Goal: Task Accomplishment & Management: Manage account settings

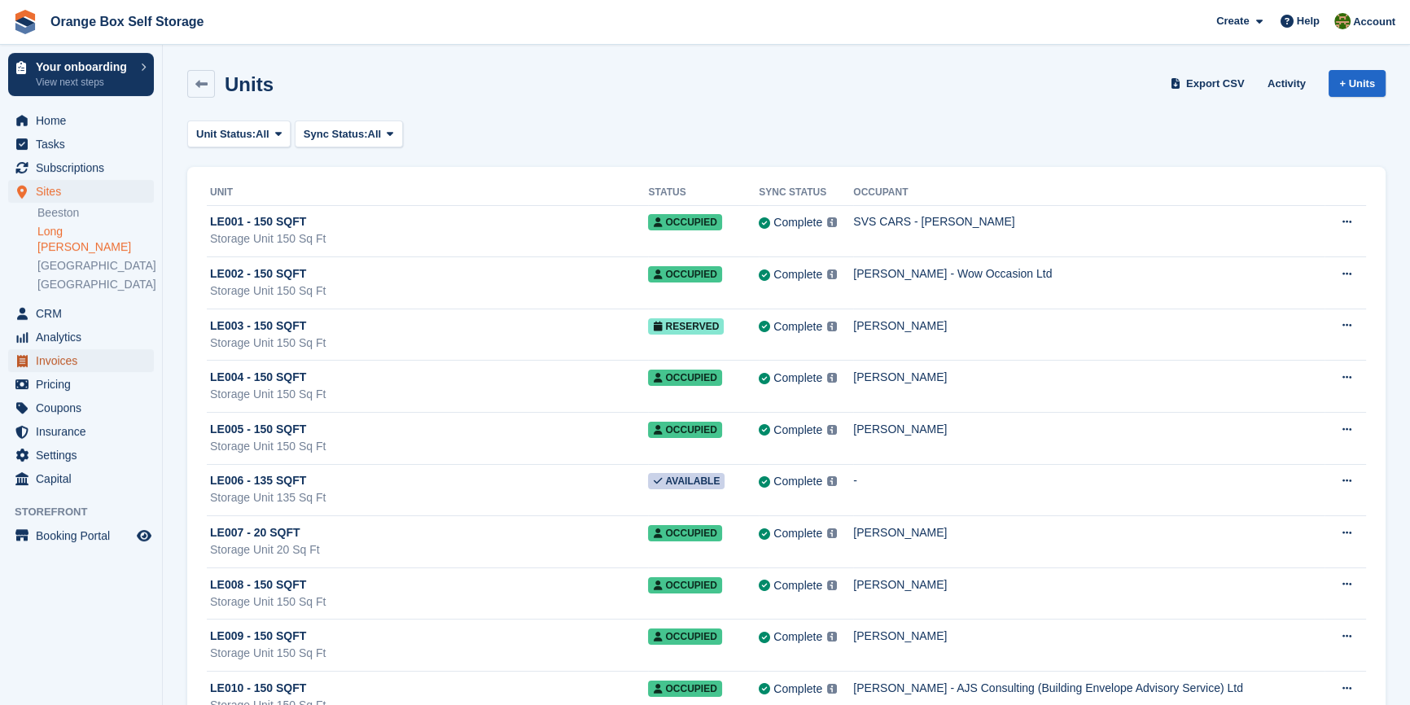
click at [86, 349] on span "Invoices" at bounding box center [85, 360] width 98 height 23
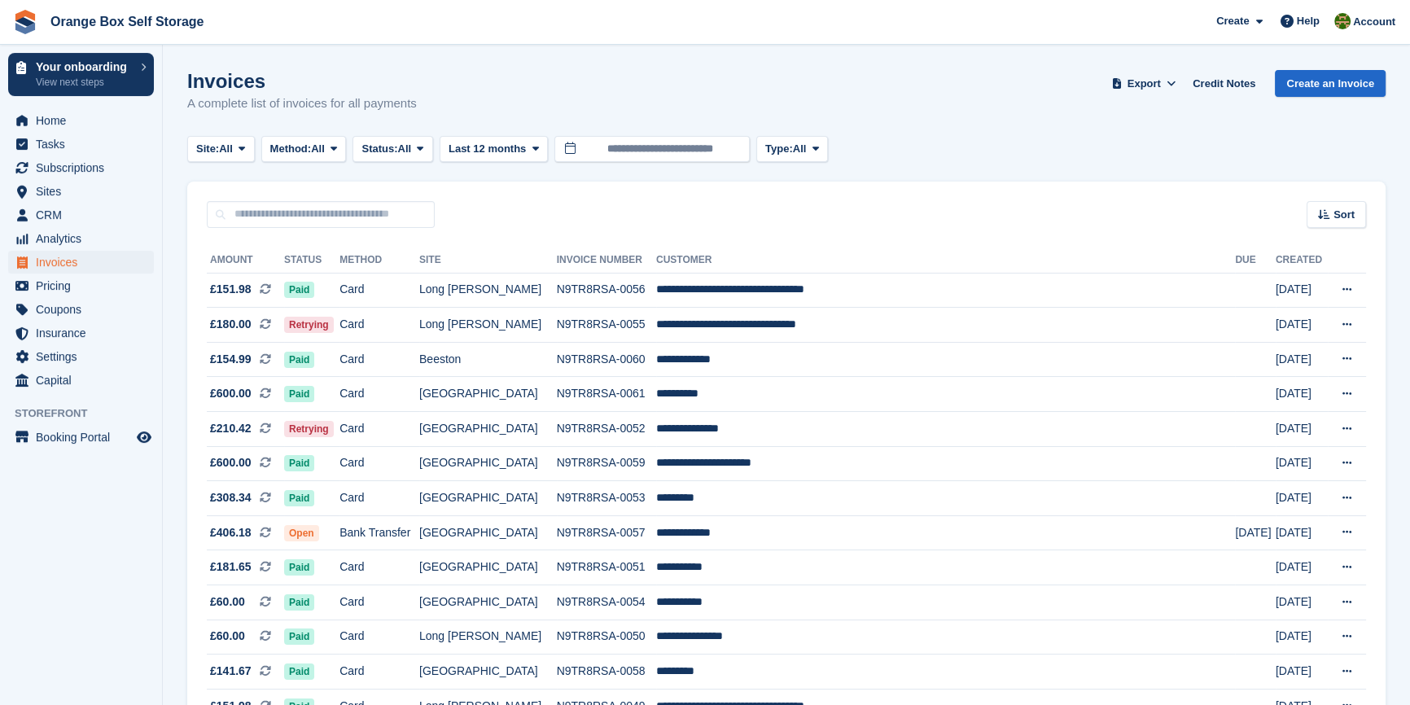
click at [62, 577] on aside "Your onboarding View next steps Home Tasks Subscriptions Subscriptions Subscrip…" at bounding box center [81, 357] width 162 height 624
click at [389, 432] on td "Card" at bounding box center [380, 429] width 80 height 35
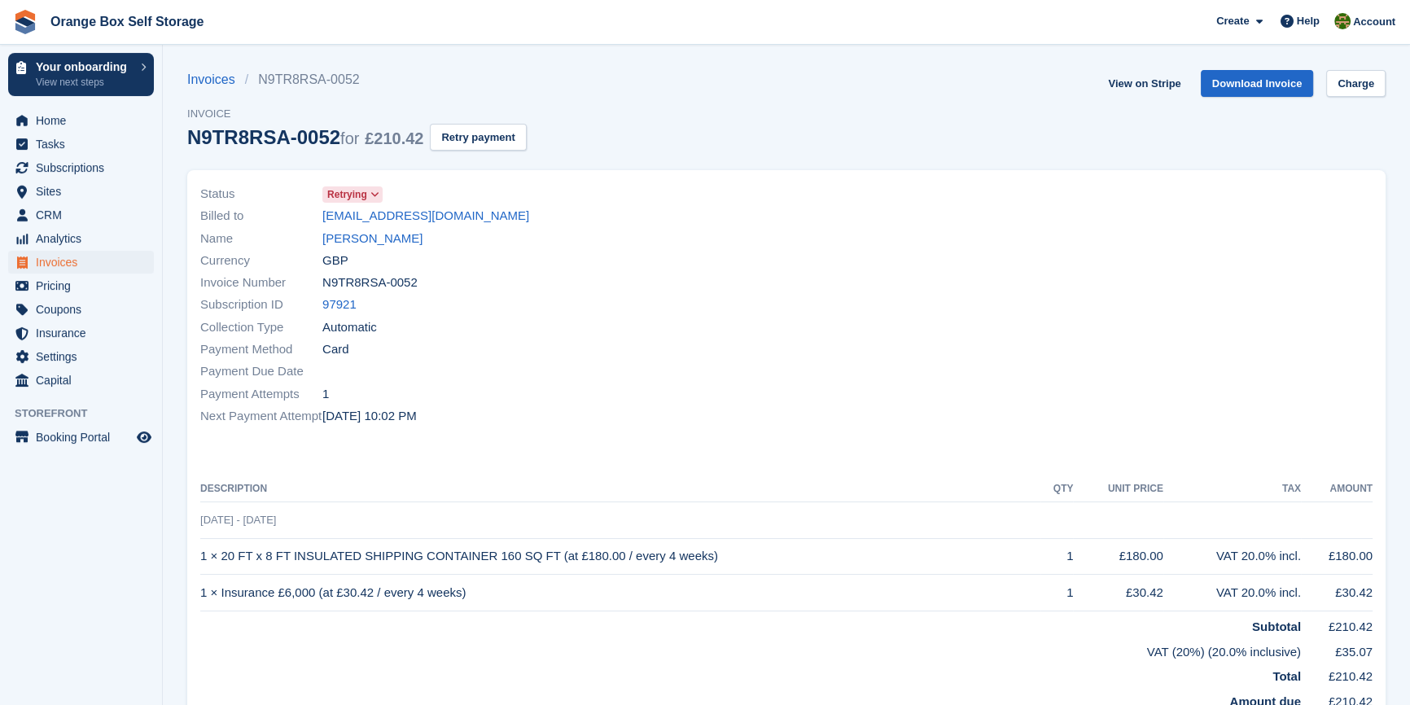
click at [476, 152] on div "Invoices N9TR8RSA-0052 Invoice N9TR8RSA-0052 for £210.42 Retry payment" at bounding box center [357, 120] width 340 height 100
click at [477, 133] on button "Retry payment" at bounding box center [478, 137] width 96 height 27
click at [725, 334] on div "Collection Type Automatic" at bounding box center [488, 327] width 577 height 22
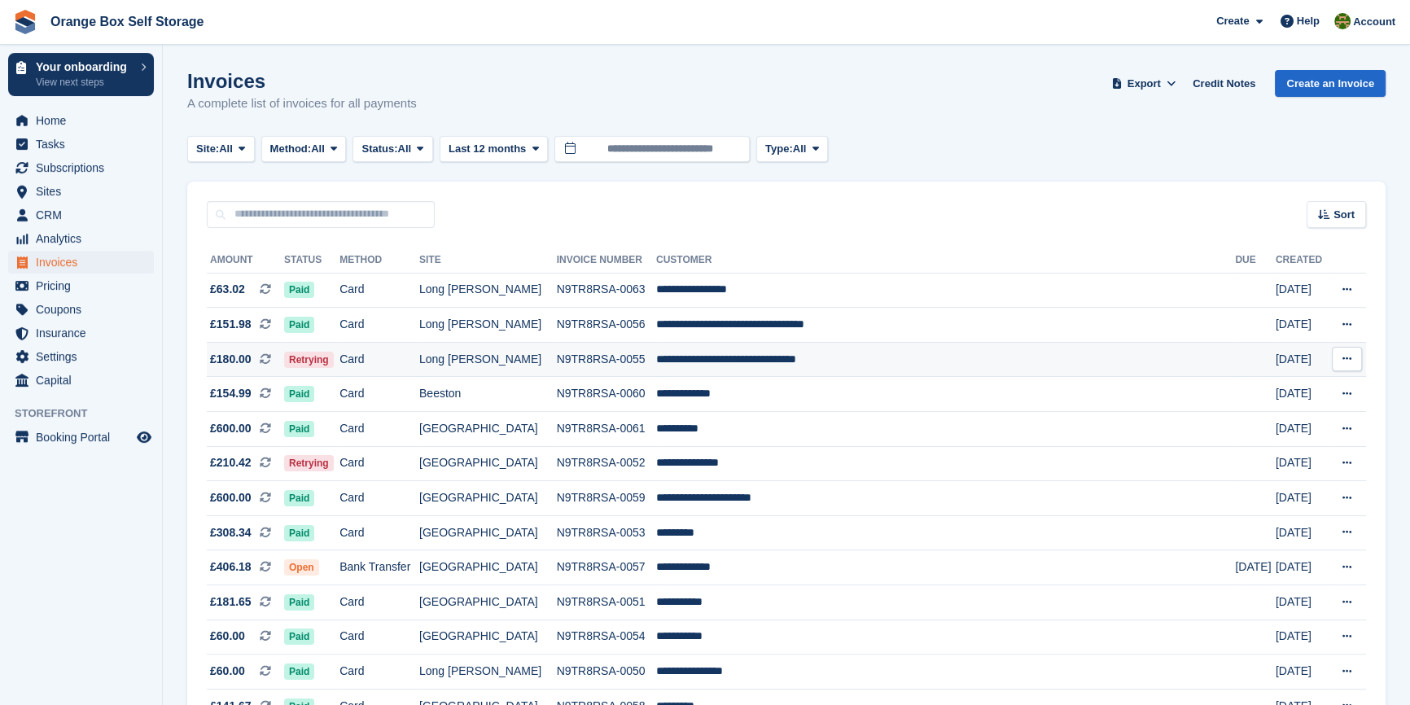
click at [419, 353] on td "Card" at bounding box center [380, 359] width 80 height 35
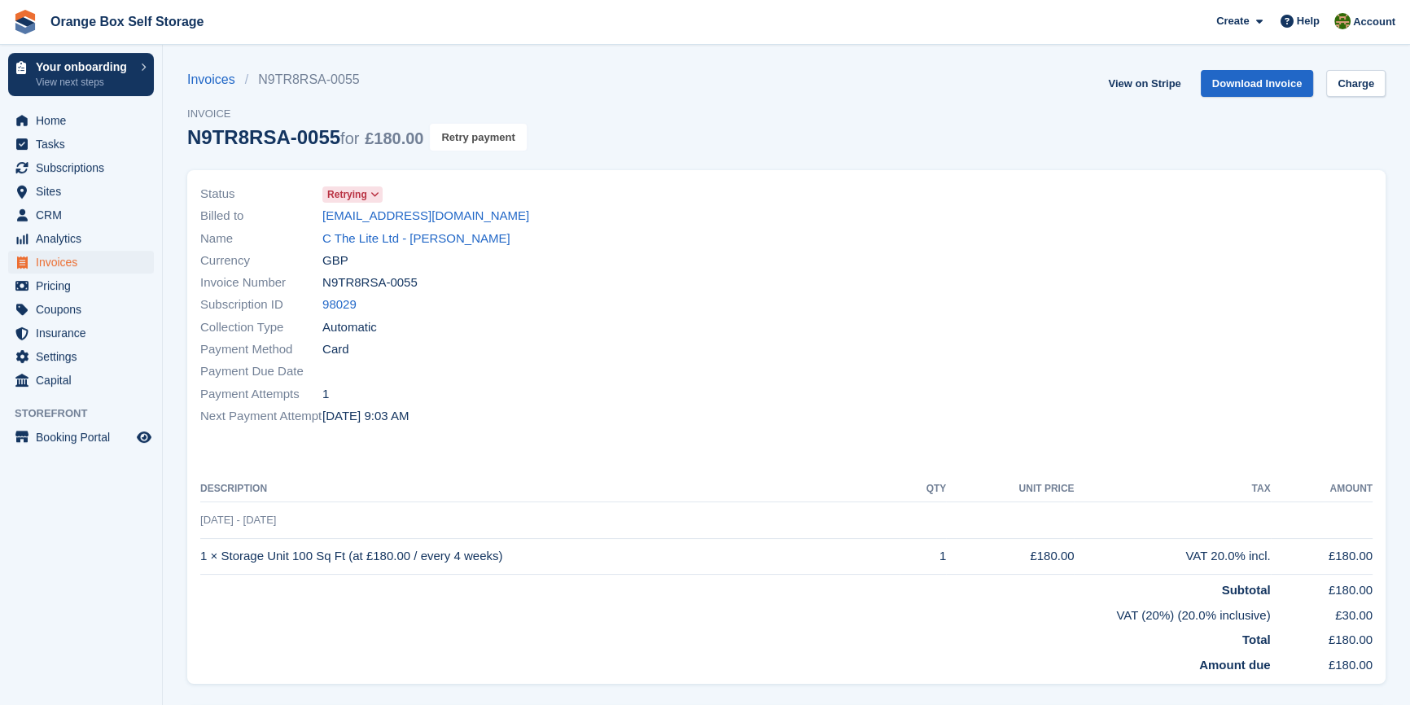
click at [474, 138] on button "Retry payment" at bounding box center [478, 137] width 96 height 27
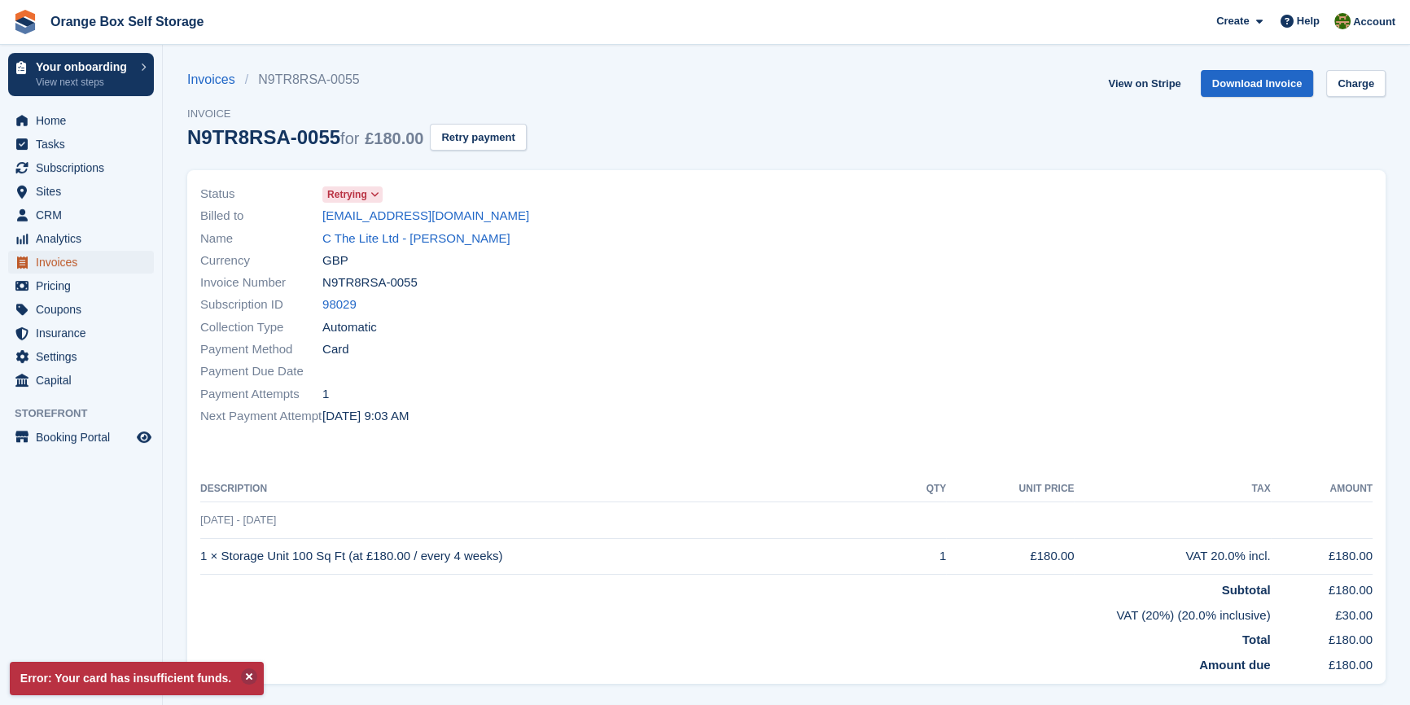
click at [62, 261] on span "Invoices" at bounding box center [85, 262] width 98 height 23
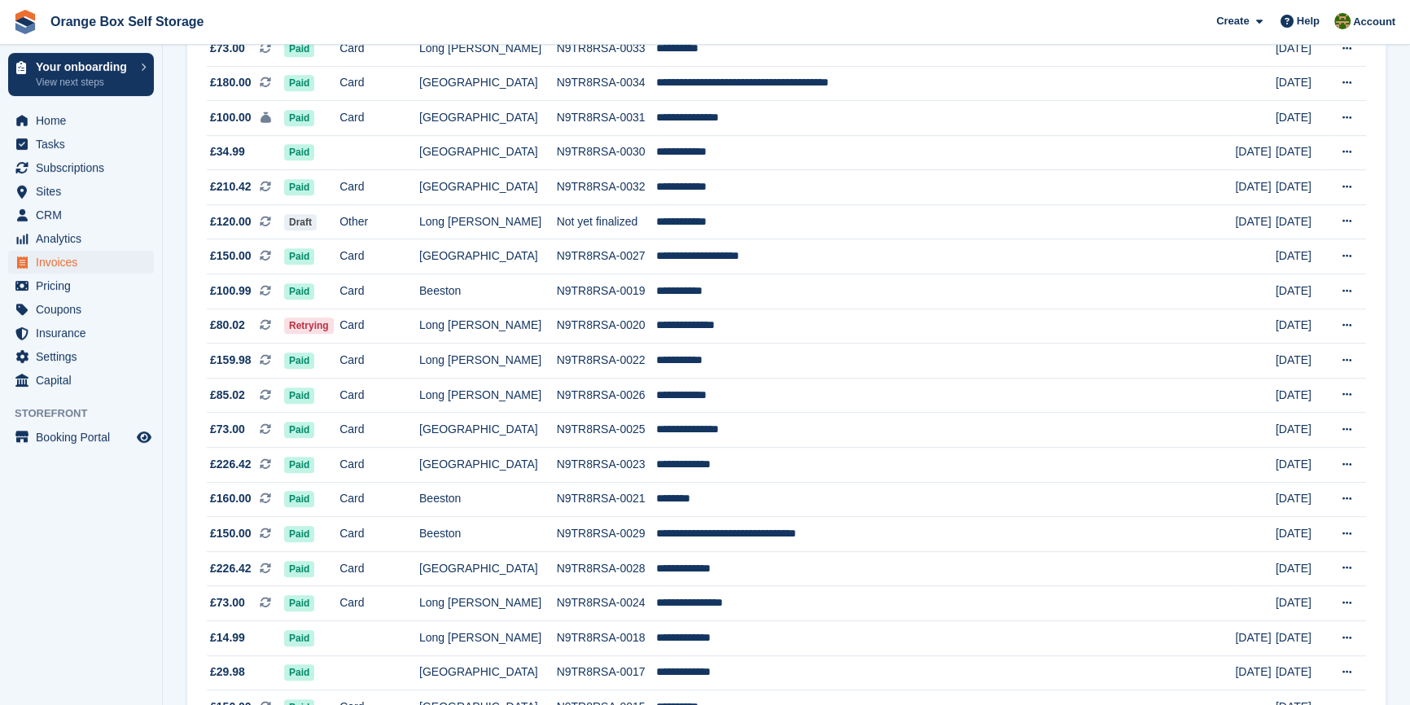
scroll to position [1258, 0]
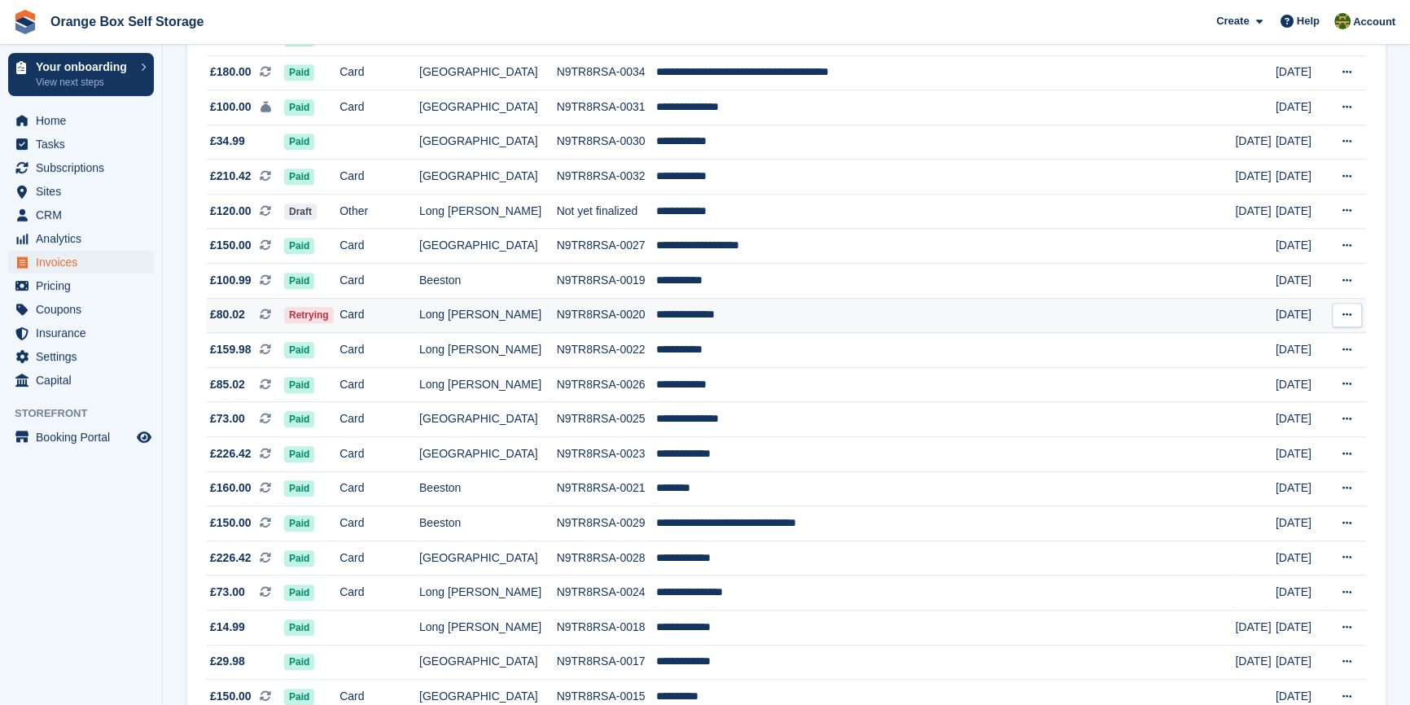
click at [419, 333] on td "Card" at bounding box center [380, 315] width 80 height 35
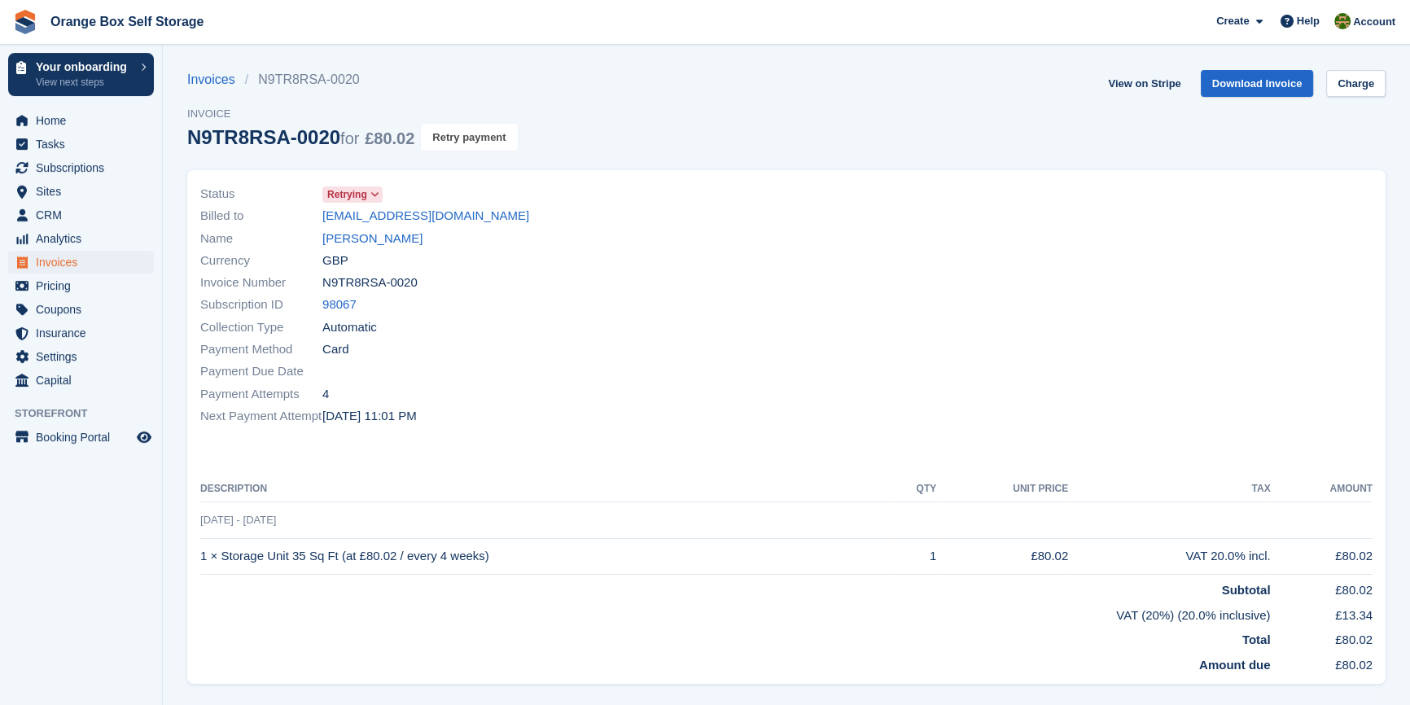
click at [457, 140] on button "Retry payment" at bounding box center [469, 137] width 96 height 27
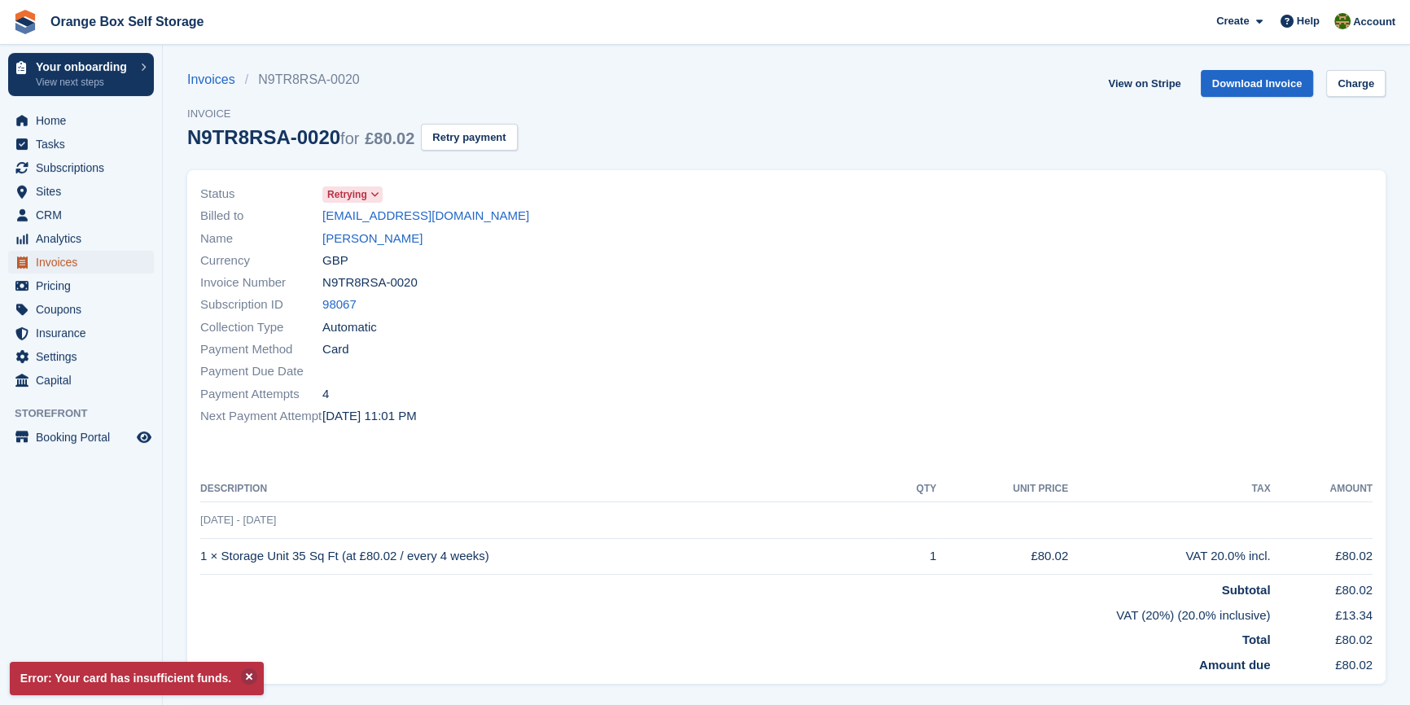
click at [51, 264] on span "Invoices" at bounding box center [85, 262] width 98 height 23
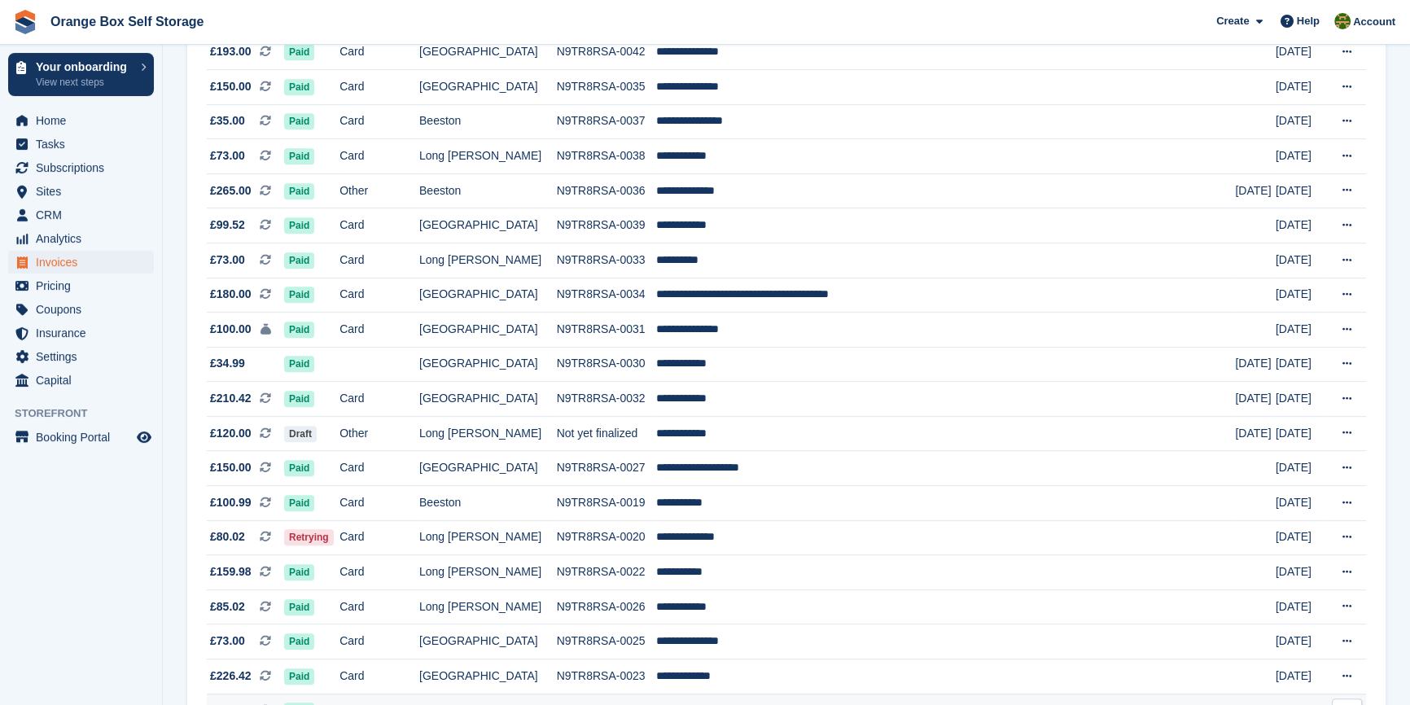
scroll to position [1408, 0]
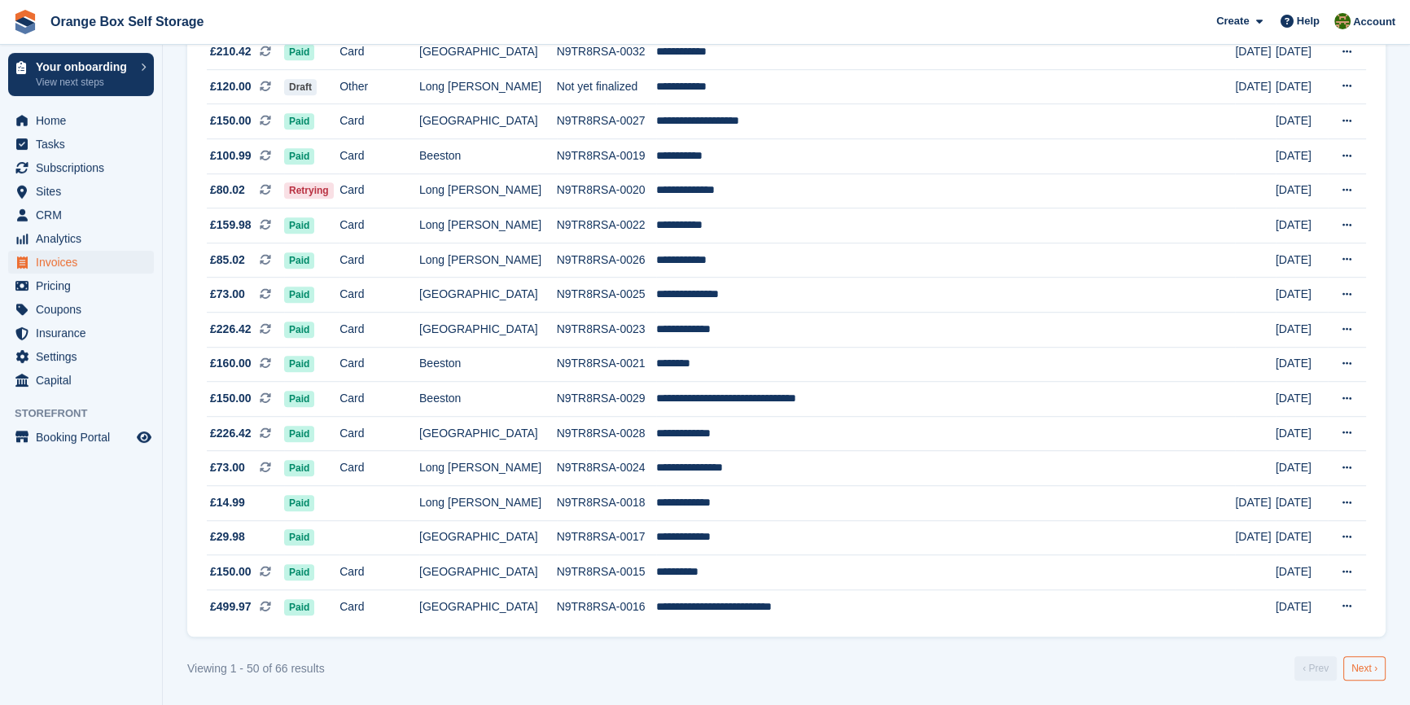
click at [1356, 677] on link "Next ›" at bounding box center [1365, 668] width 42 height 24
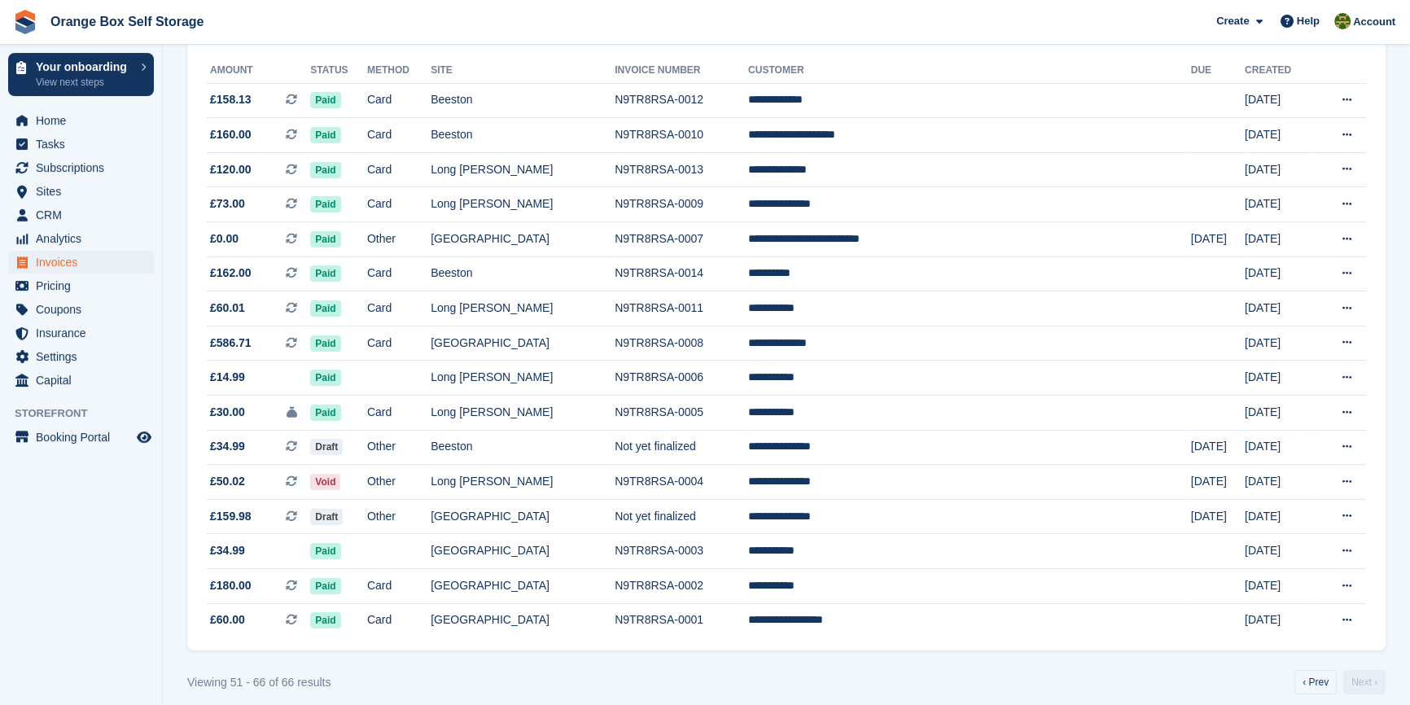
scroll to position [212, 0]
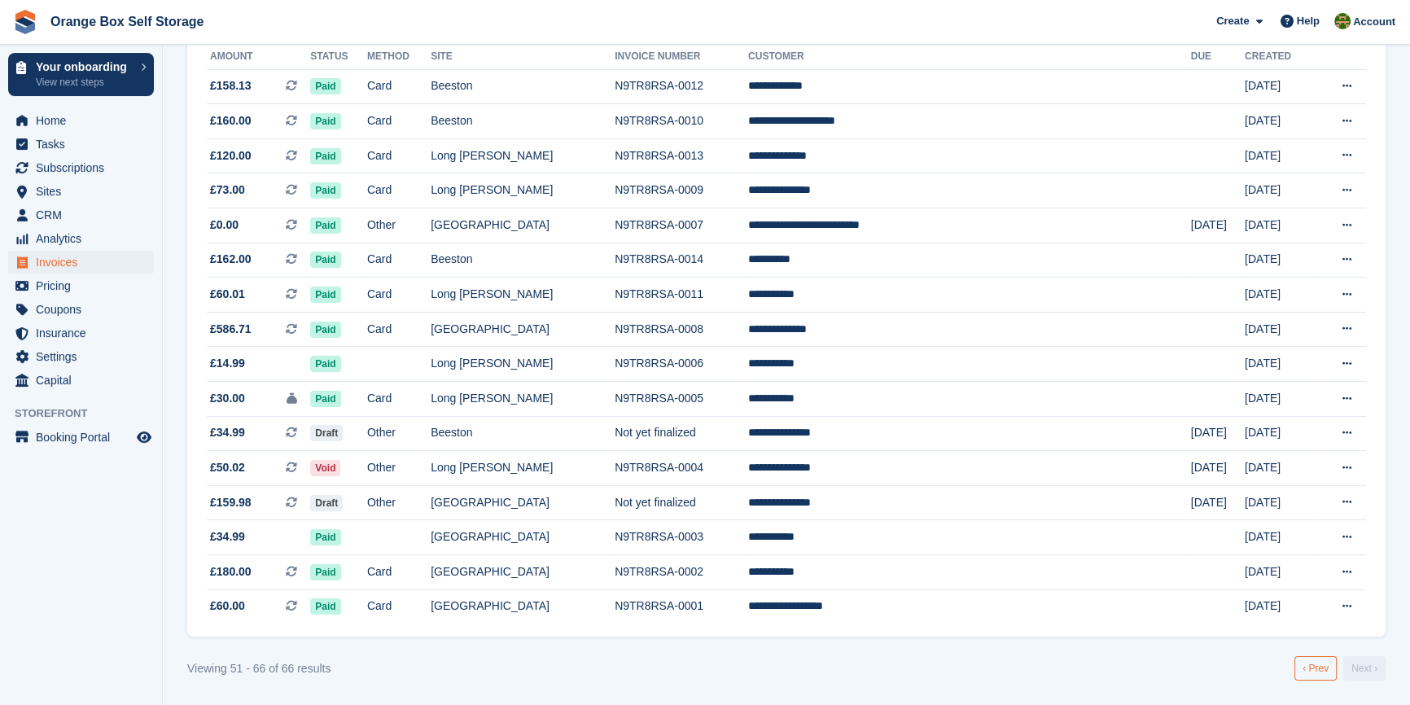
click at [1322, 668] on link "‹ Prev" at bounding box center [1316, 668] width 42 height 24
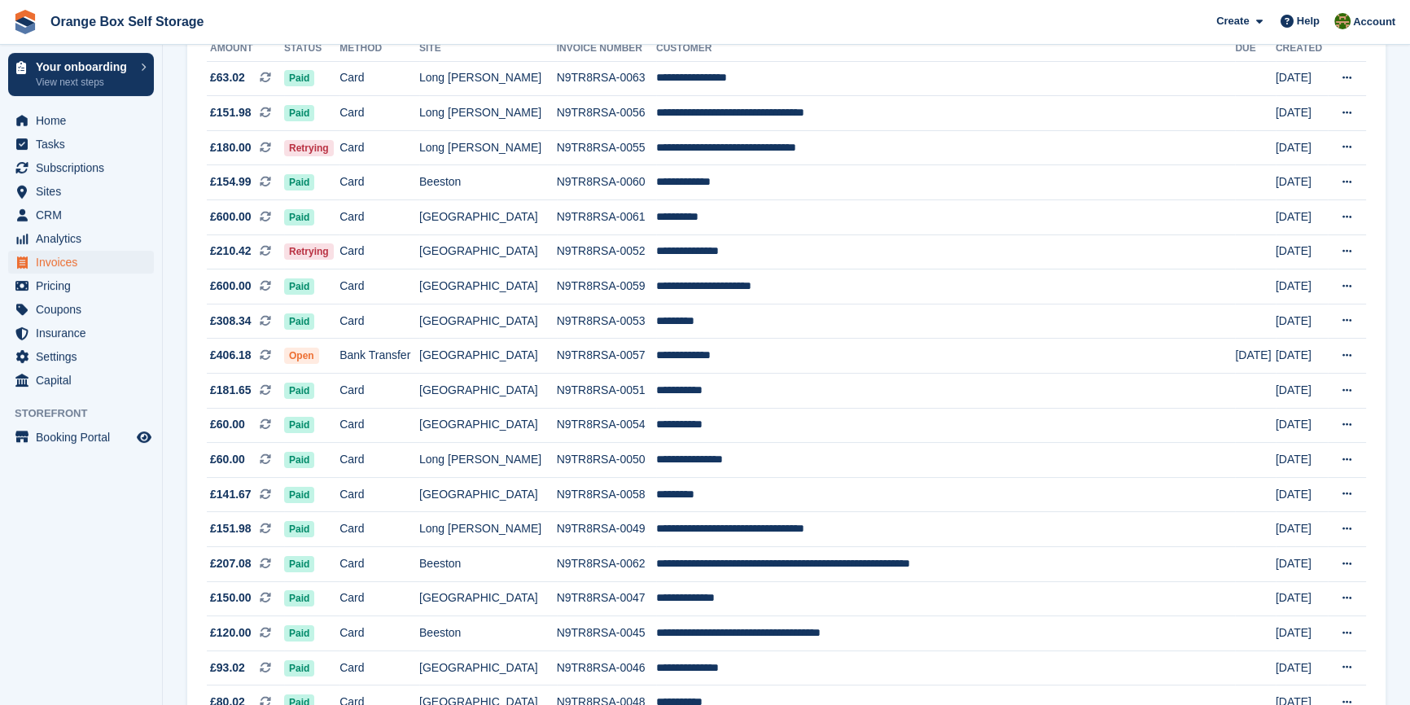
click at [99, 530] on aside "Your onboarding View next steps Home Tasks Subscriptions Subscriptions Subscrip…" at bounding box center [81, 357] width 162 height 624
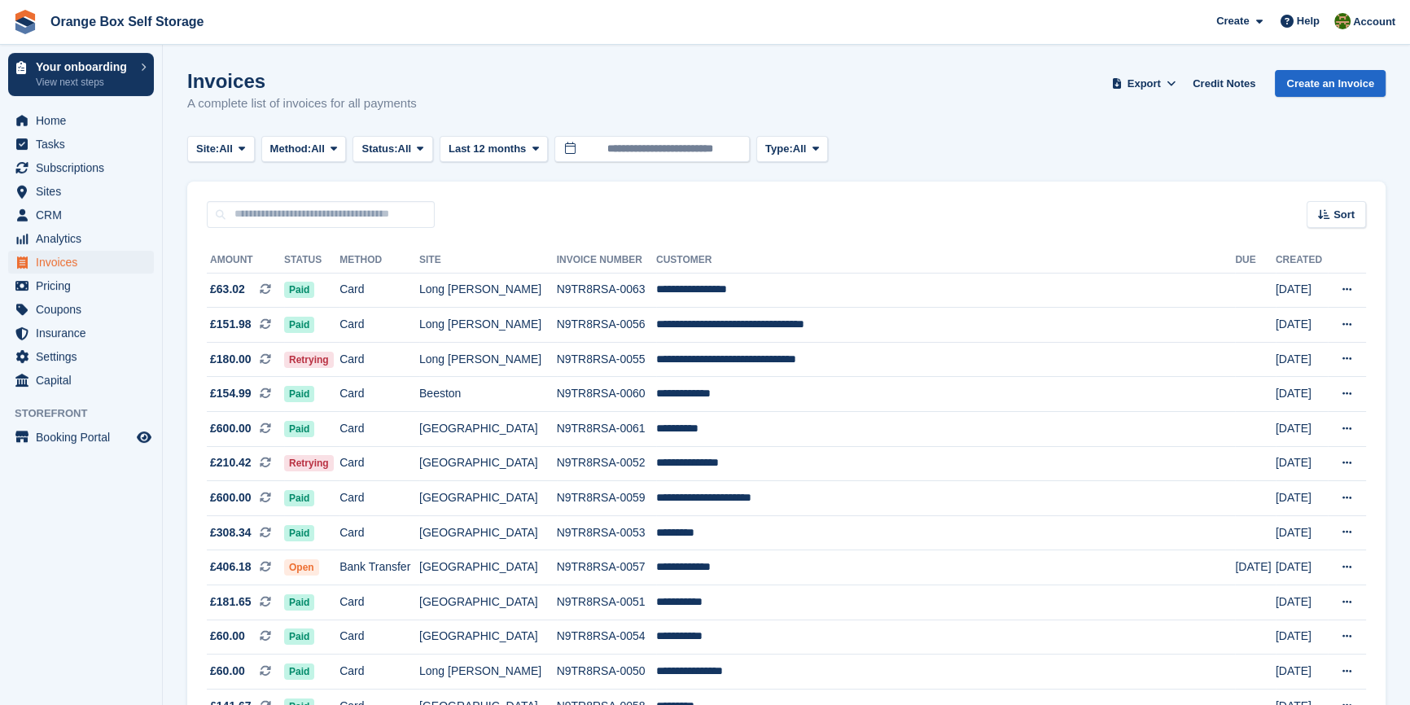
click at [81, 572] on aside "Your onboarding View next steps Home Tasks Subscriptions Subscriptions Subscrip…" at bounding box center [81, 357] width 162 height 624
click at [83, 171] on span "Subscriptions" at bounding box center [85, 167] width 98 height 23
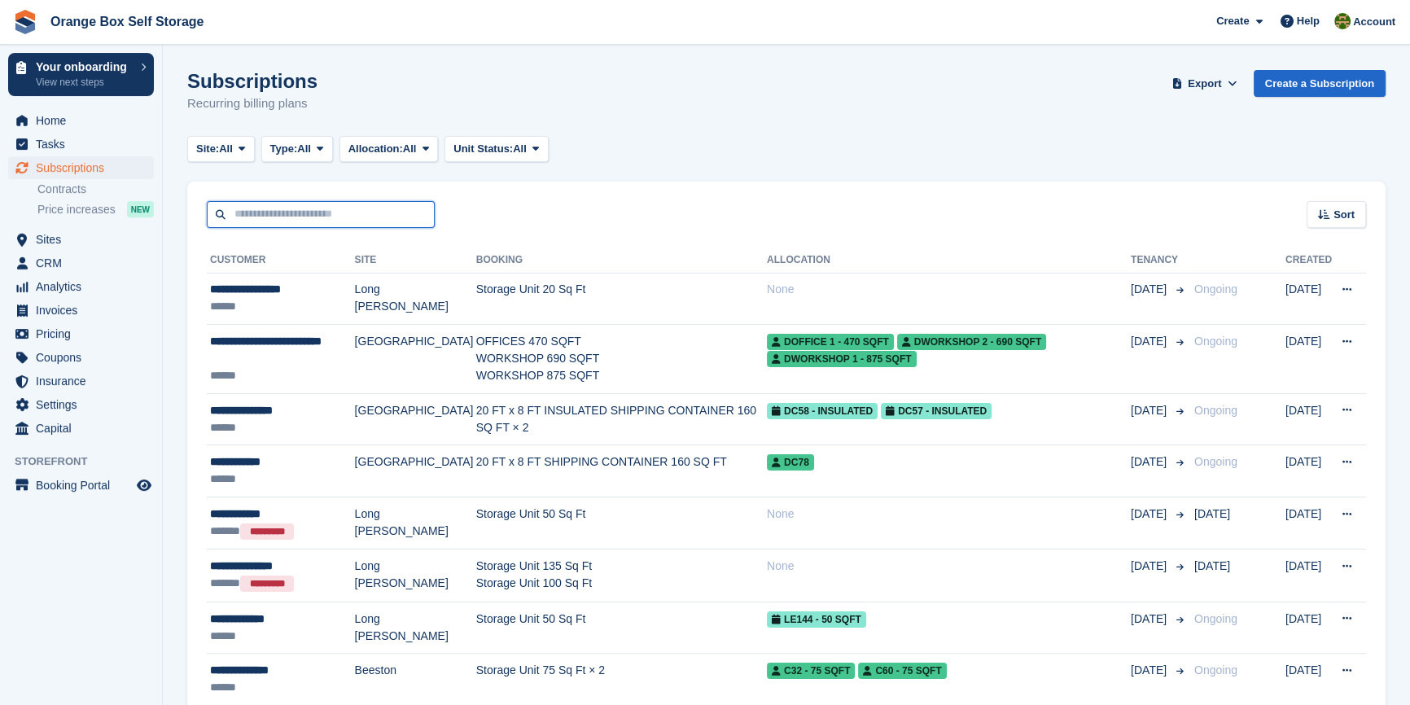
click at [279, 218] on input "text" at bounding box center [321, 214] width 228 height 27
type input "****"
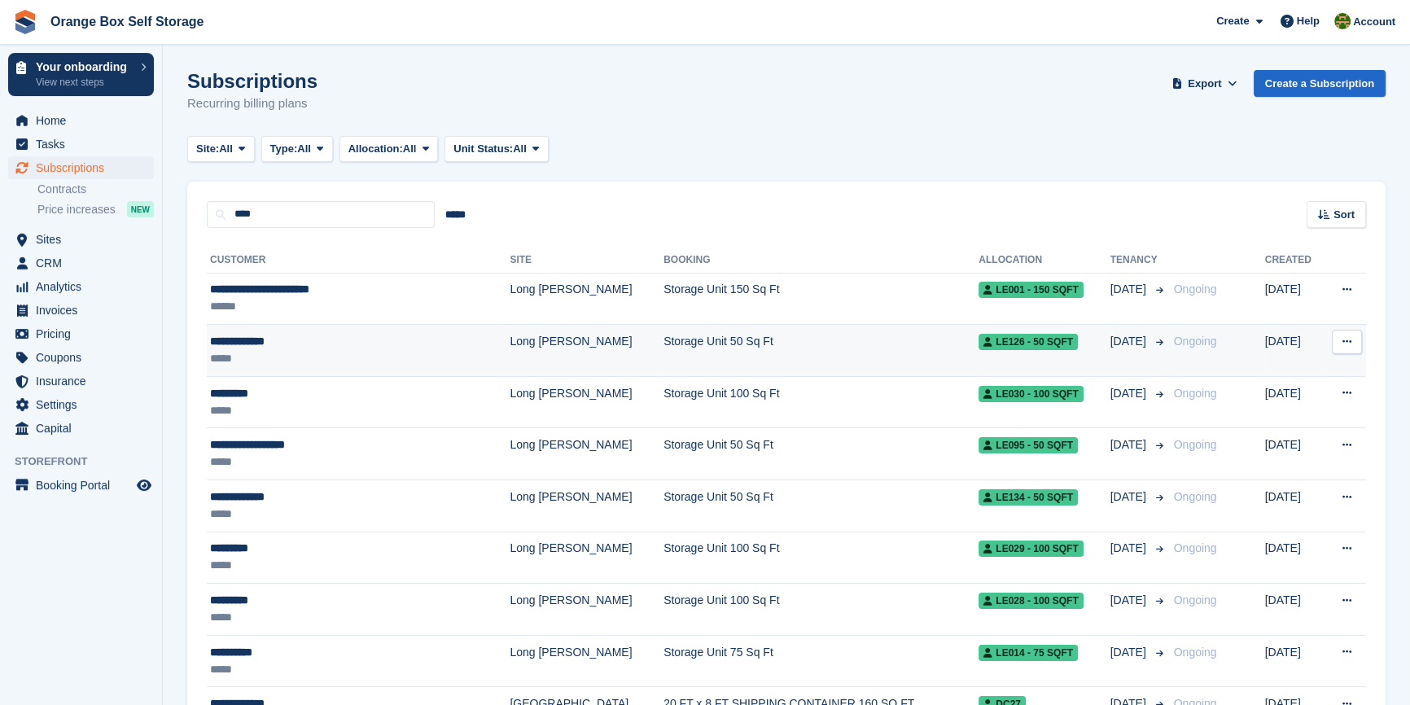
click at [305, 346] on div "**********" at bounding box center [329, 341] width 238 height 17
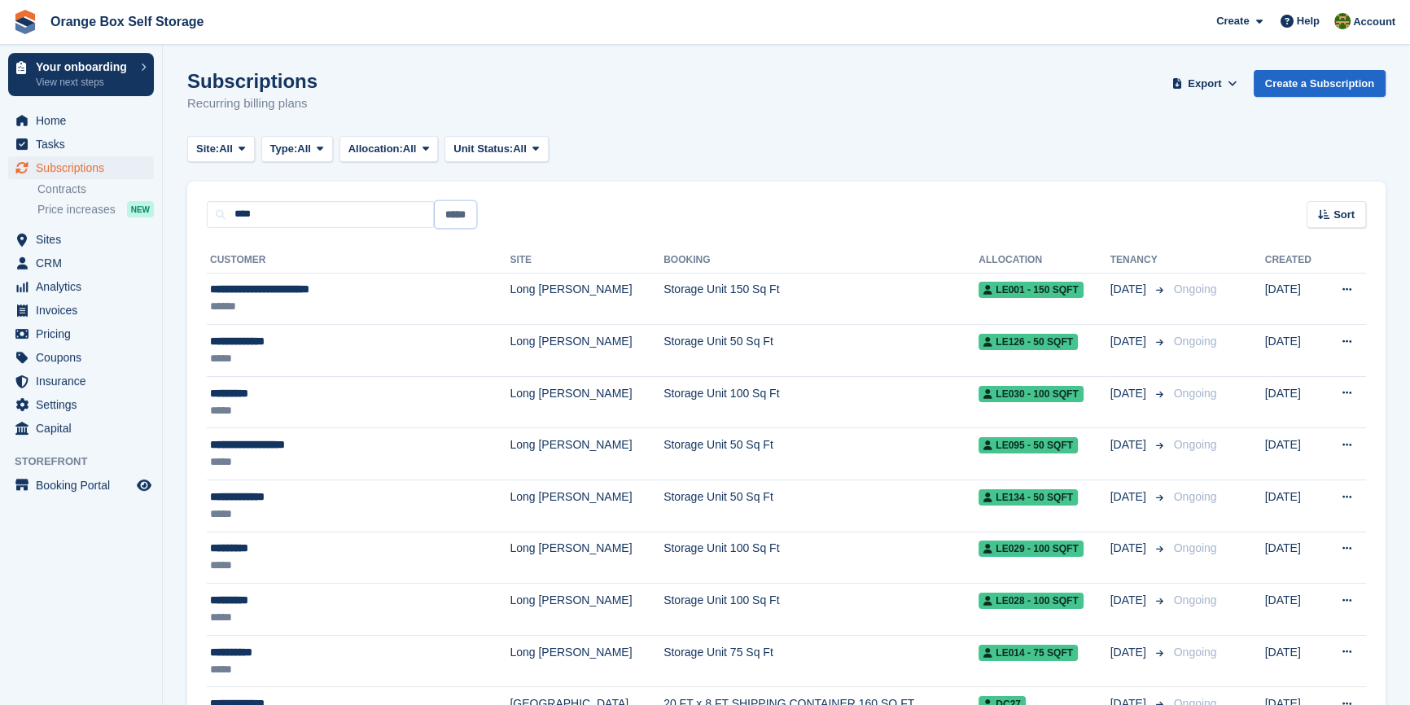
click at [450, 221] on input "*****" at bounding box center [456, 214] width 42 height 27
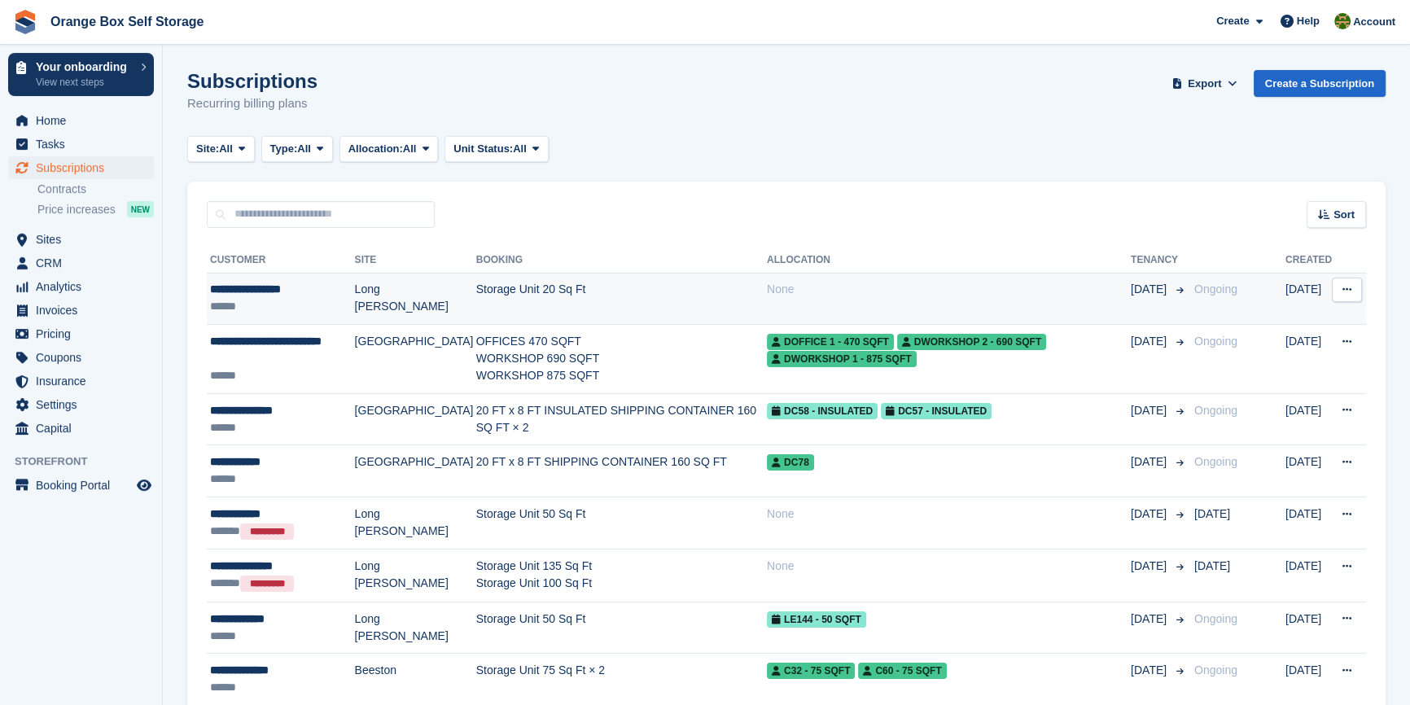
click at [300, 299] on div "******" at bounding box center [282, 306] width 145 height 17
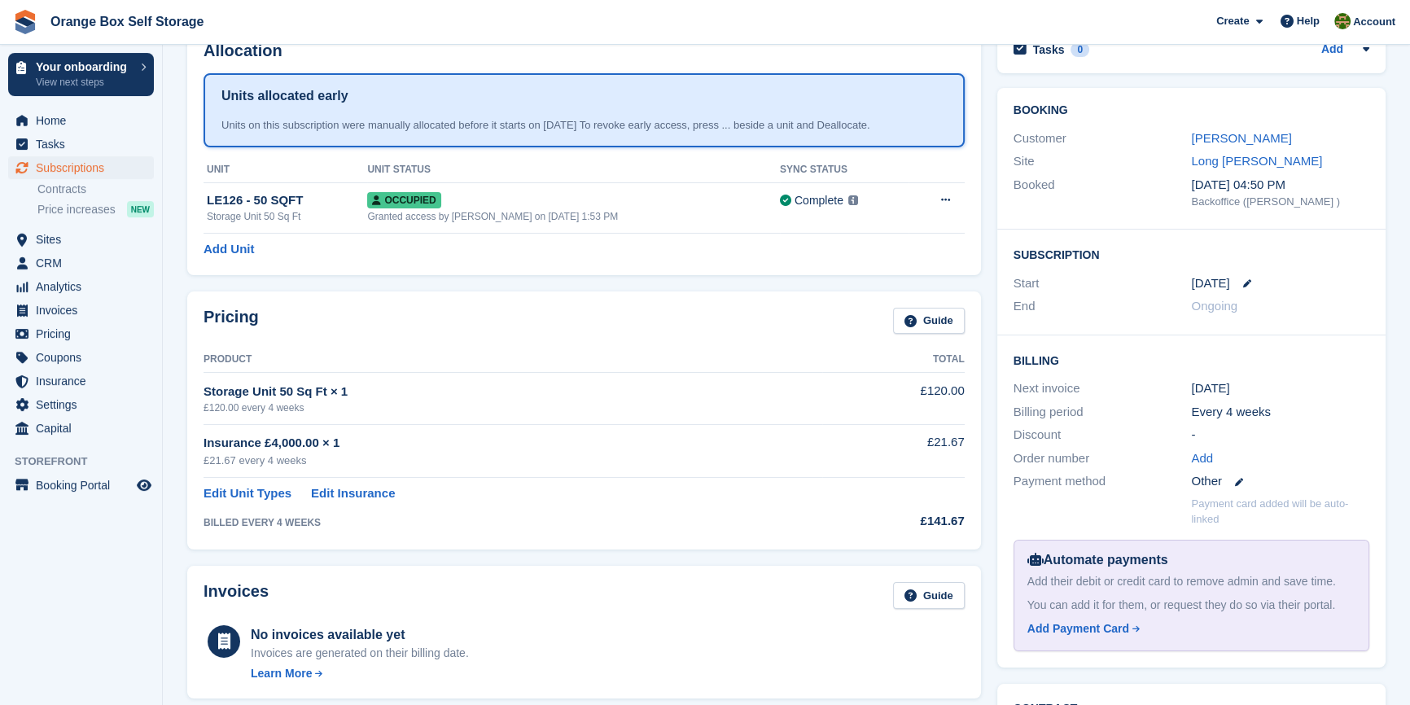
scroll to position [90, 0]
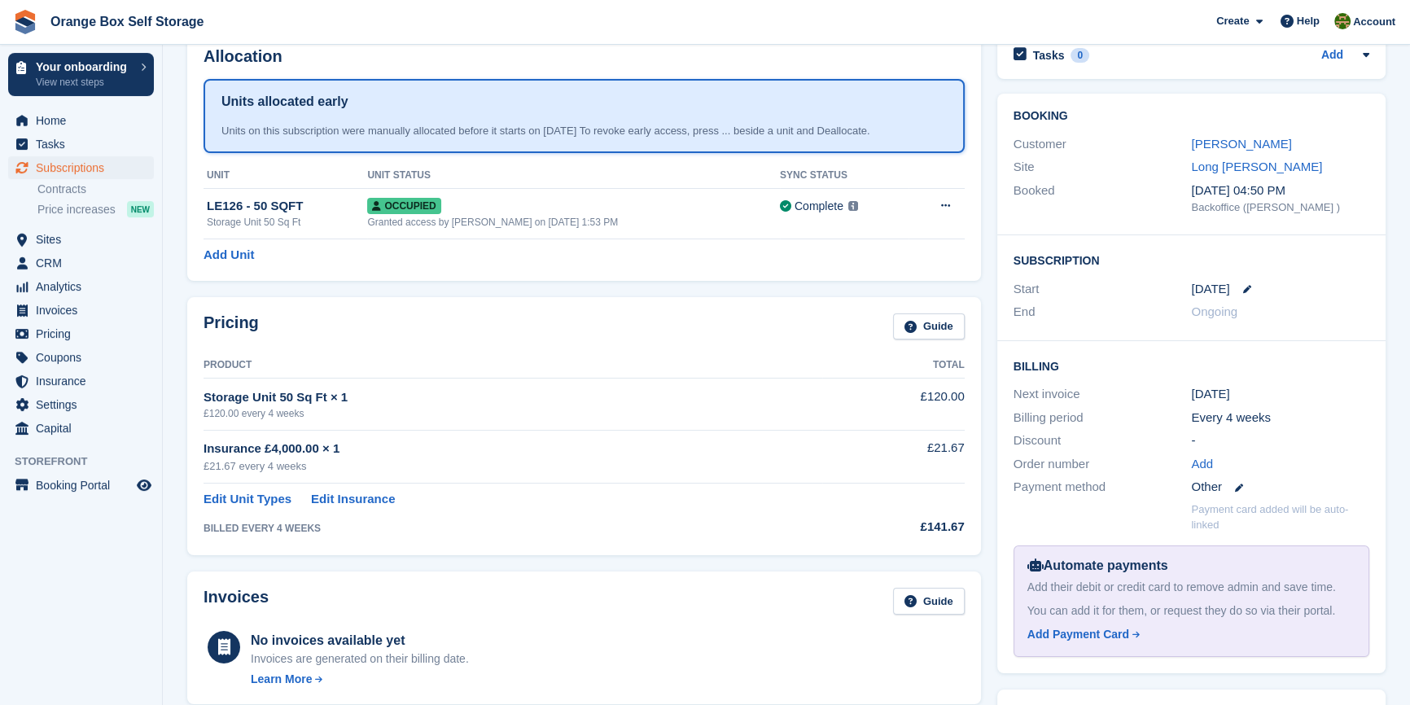
click at [627, 475] on td "Insurance £4,000.00 × 1 £21.67 every 4 weeks" at bounding box center [513, 456] width 619 height 53
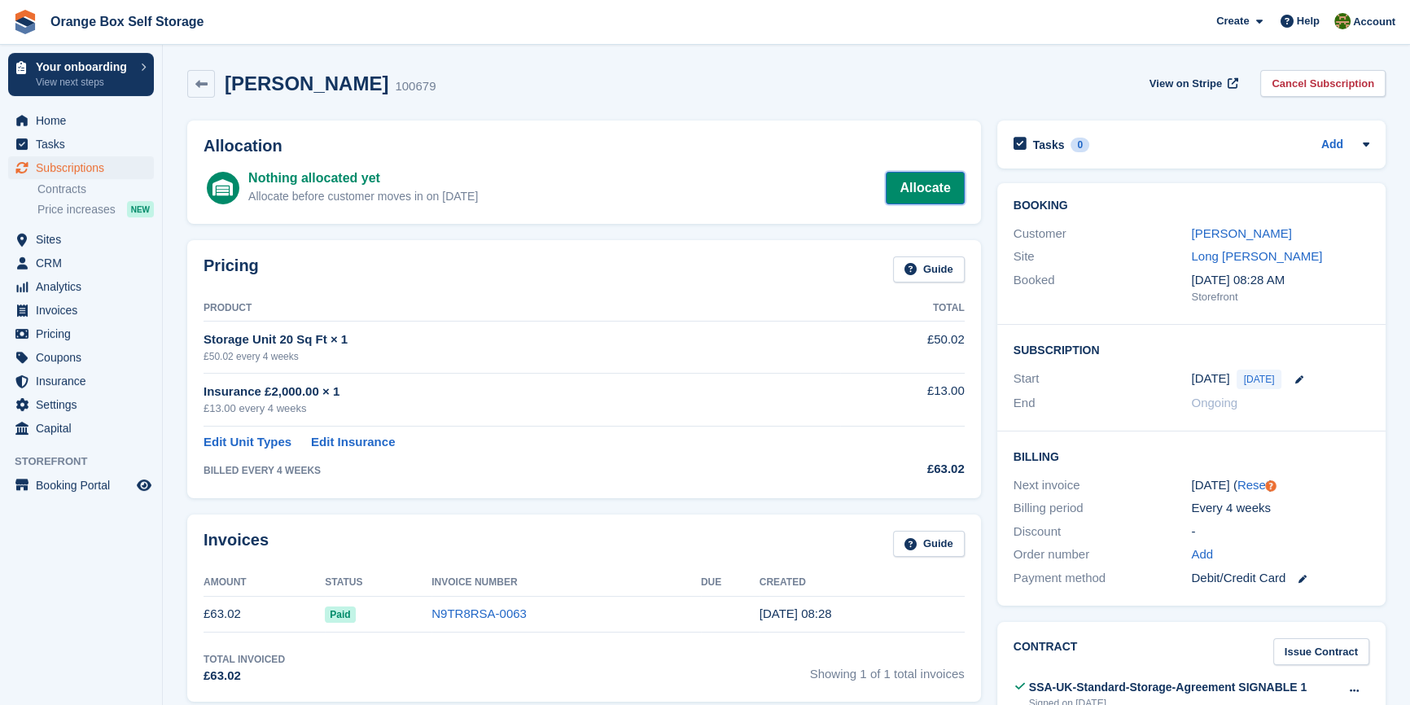
click at [891, 183] on link "Allocate" at bounding box center [925, 188] width 78 height 33
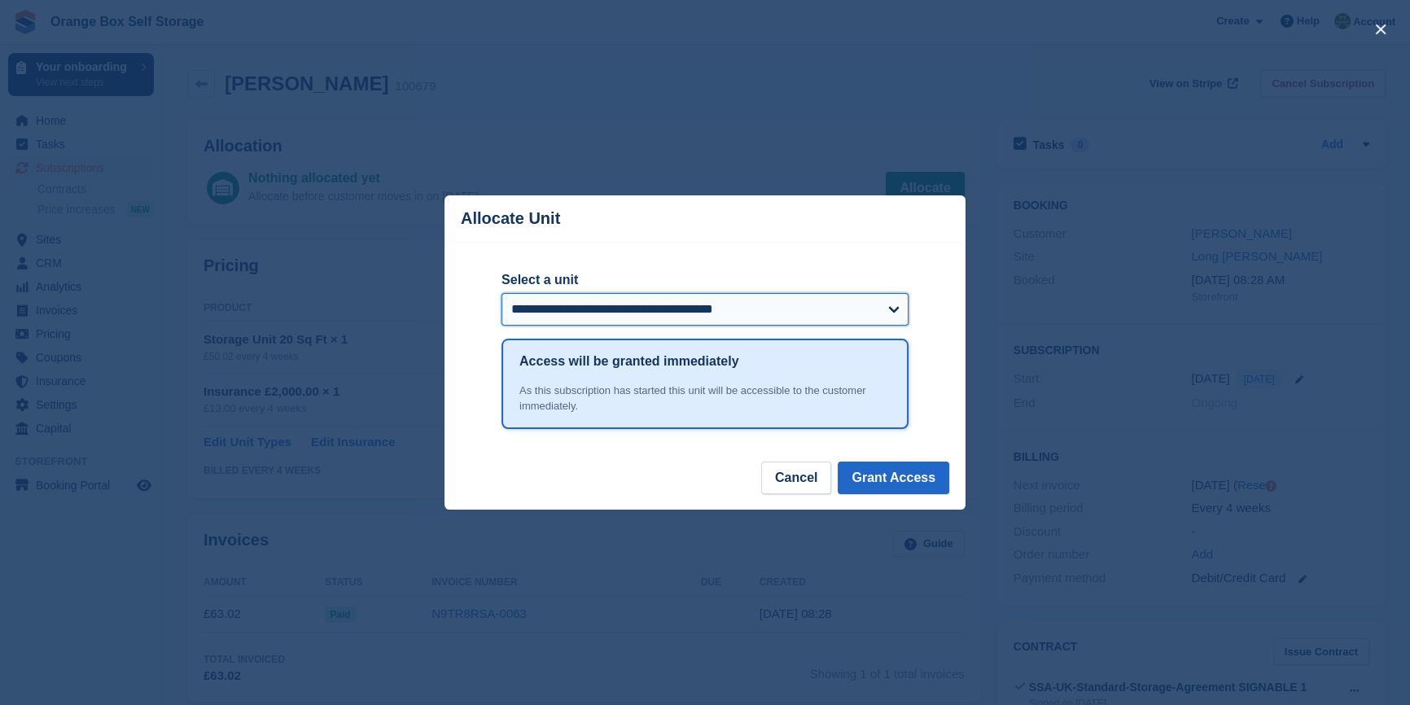
click at [667, 314] on select "**********" at bounding box center [705, 309] width 407 height 33
select select "******"
click at [502, 295] on select "**********" at bounding box center [705, 309] width 407 height 33
click at [884, 485] on button "Grant Access" at bounding box center [894, 478] width 112 height 33
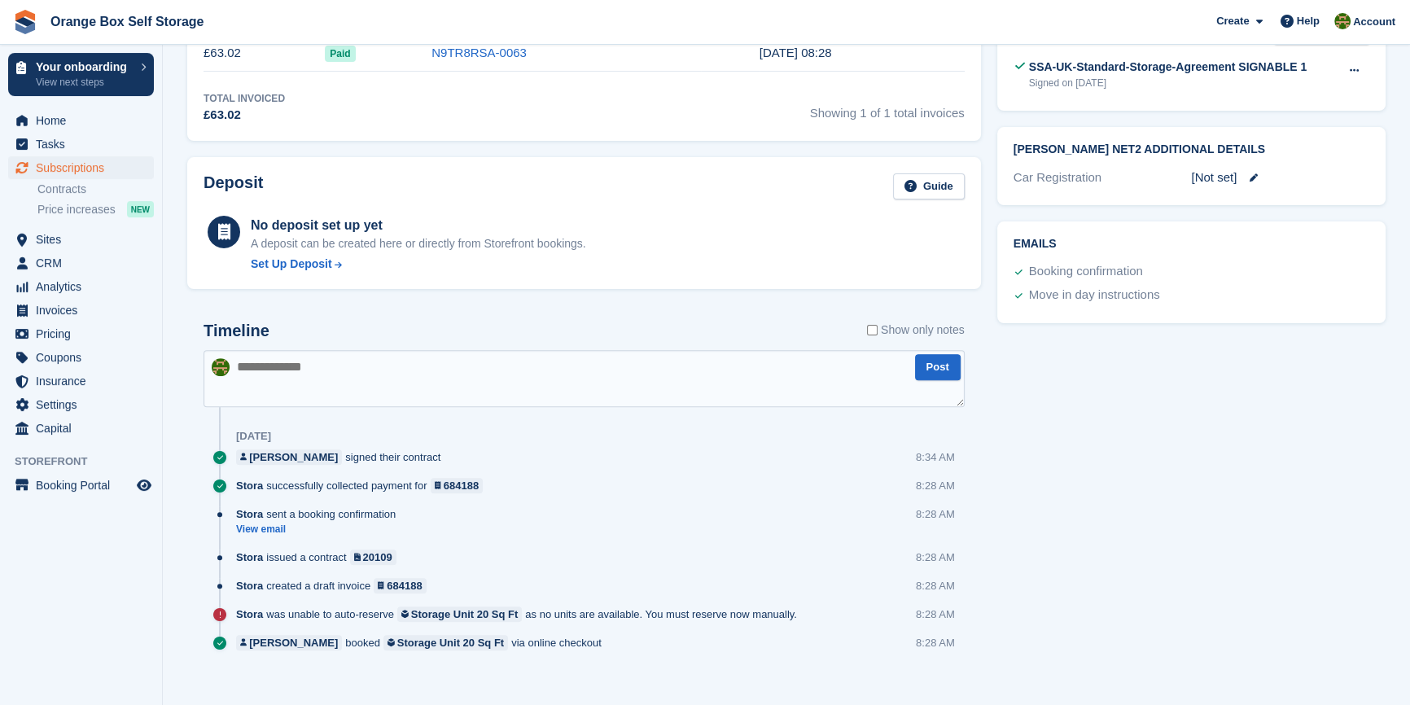
scroll to position [634, 0]
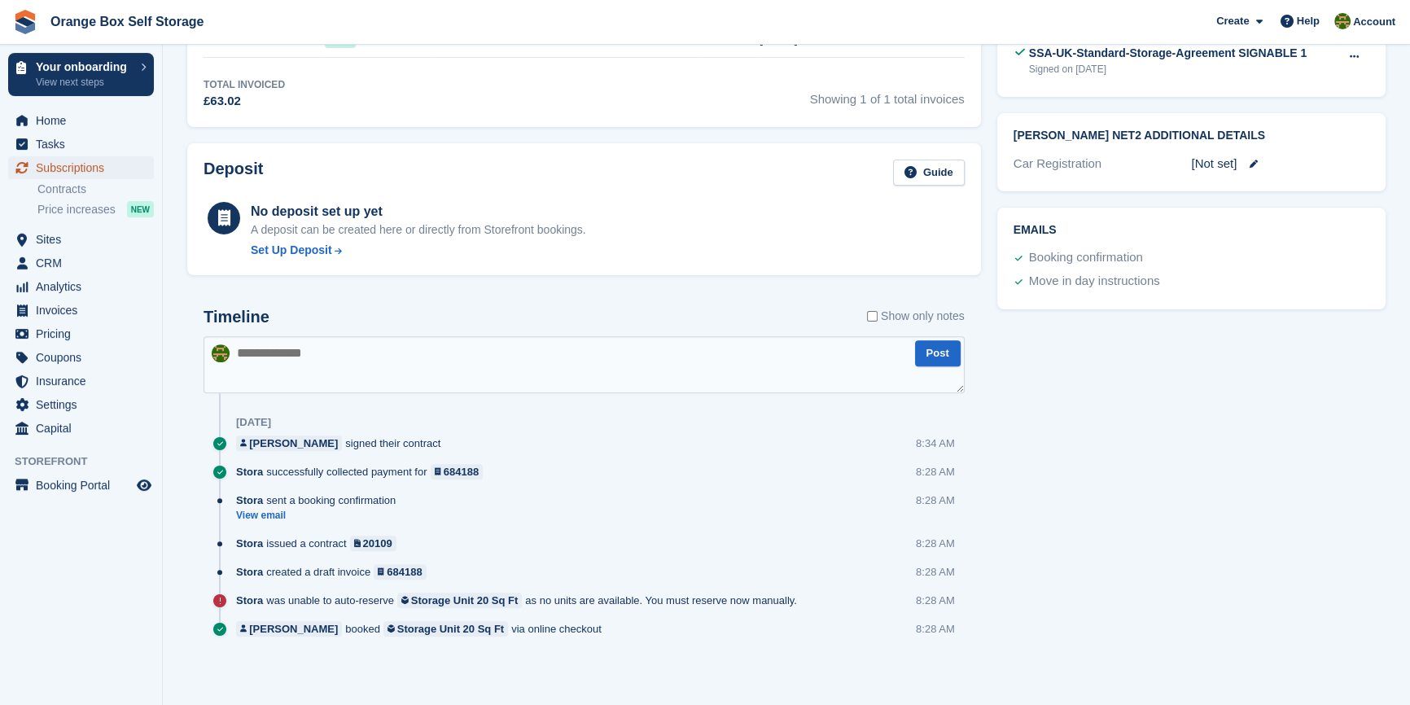
click at [56, 173] on span "Subscriptions" at bounding box center [85, 167] width 98 height 23
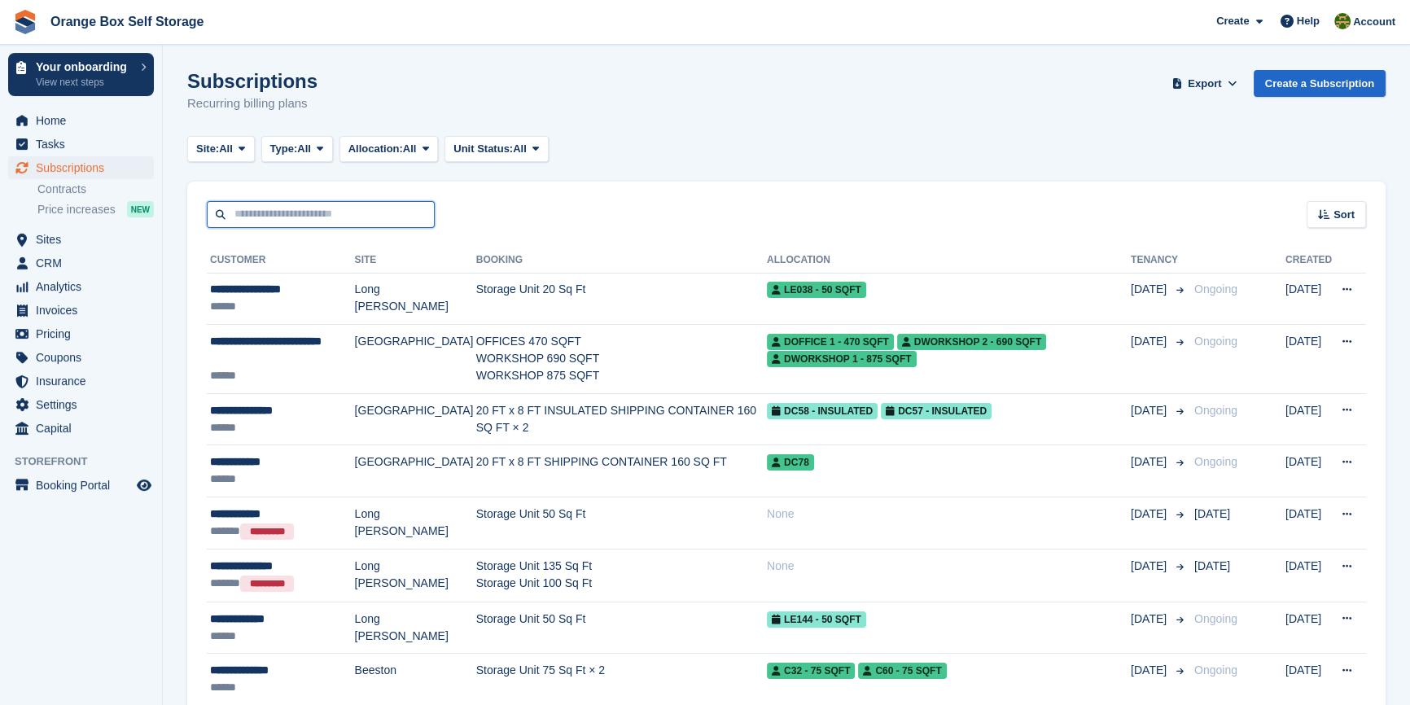
click at [254, 212] on input "text" at bounding box center [321, 214] width 228 height 27
type input "*******"
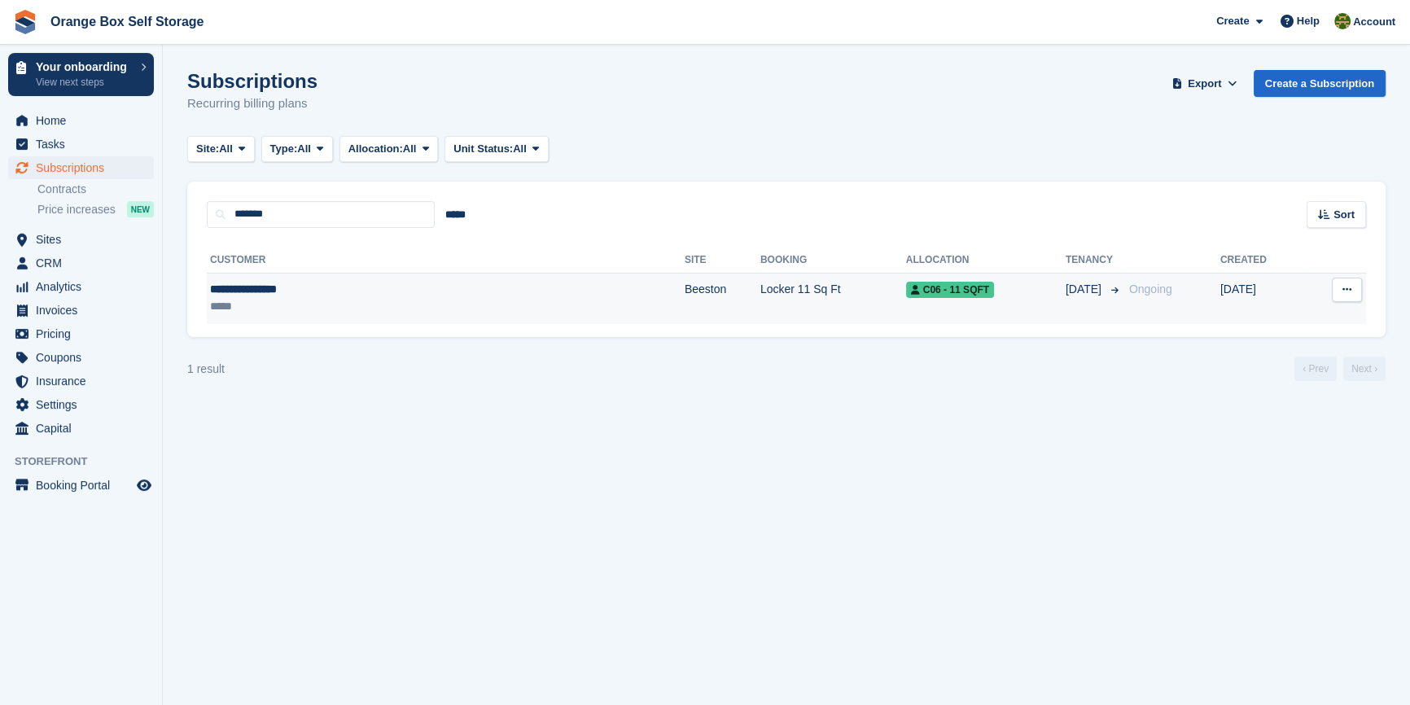
click at [280, 294] on div "**********" at bounding box center [340, 289] width 261 height 17
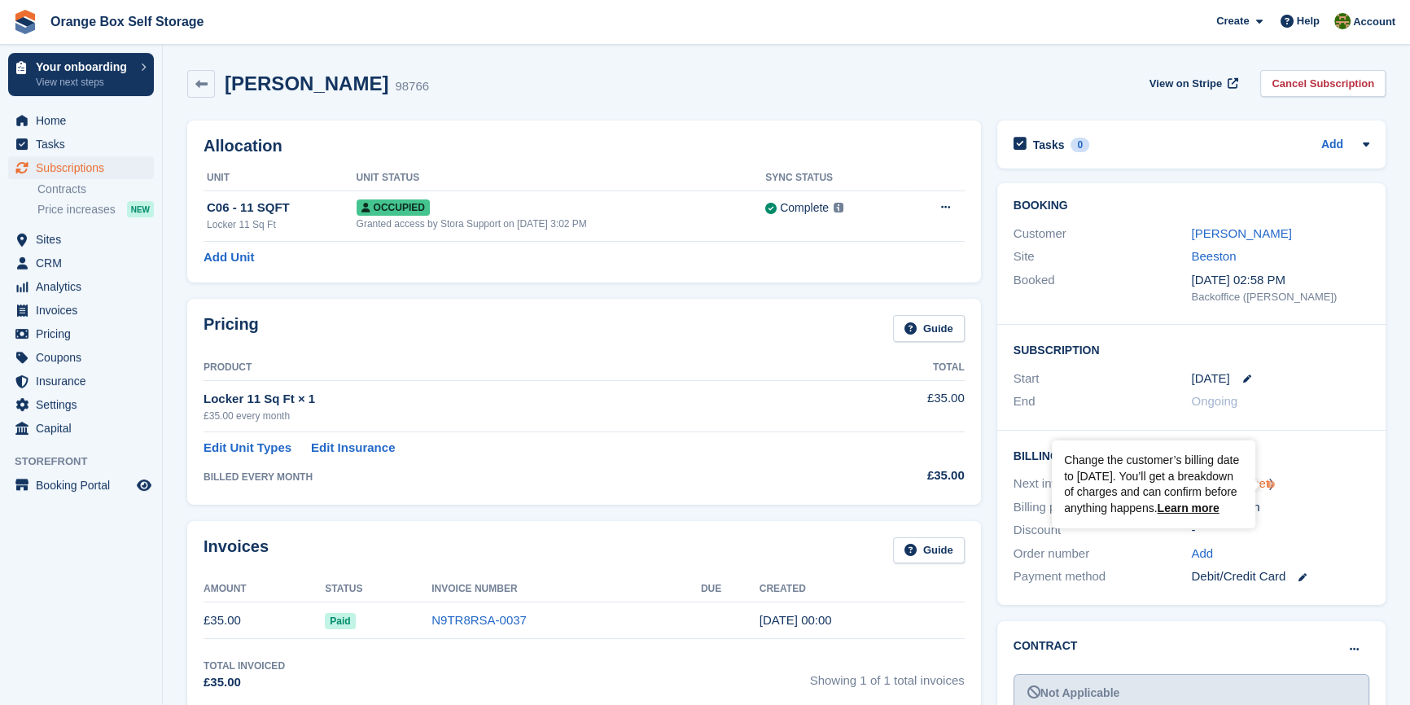
click at [1271, 484] on circle "Tooltip anchor" at bounding box center [1271, 485] width 10 height 10
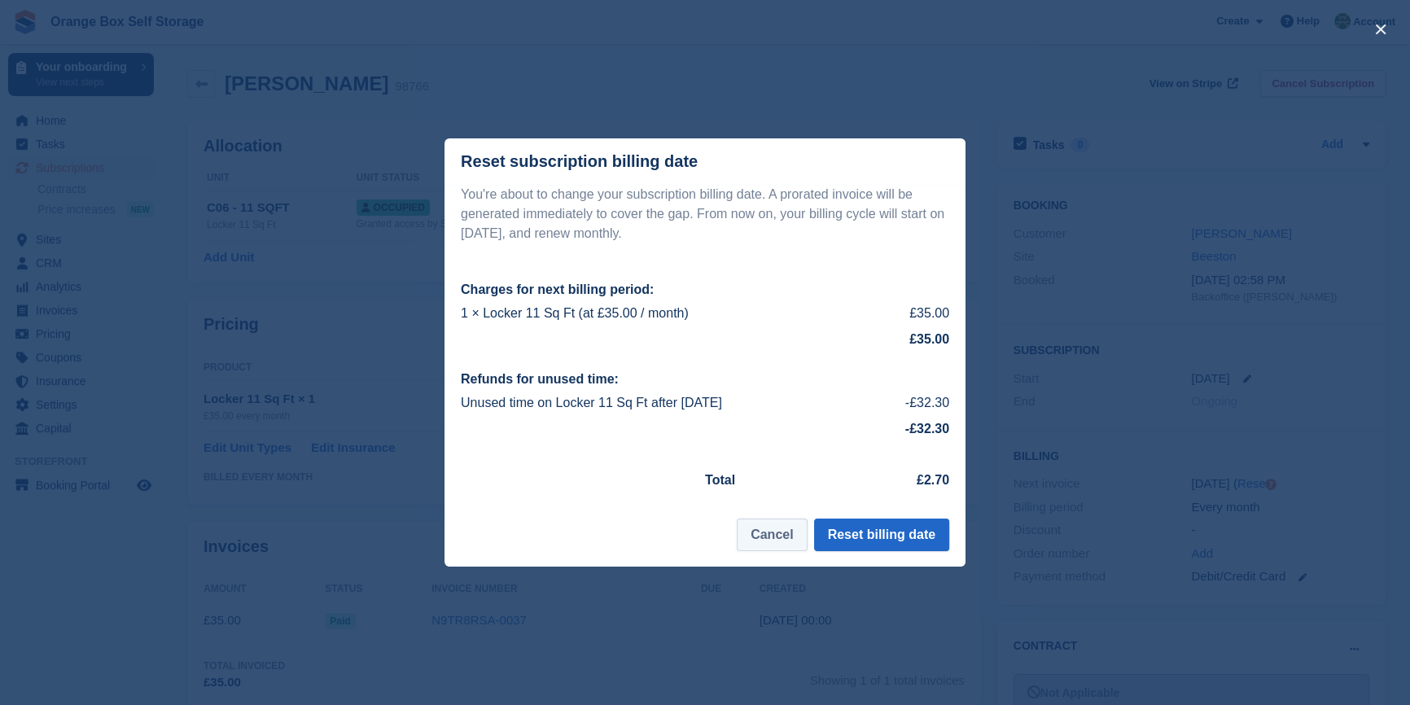
click at [774, 537] on button "Cancel" at bounding box center [772, 535] width 70 height 33
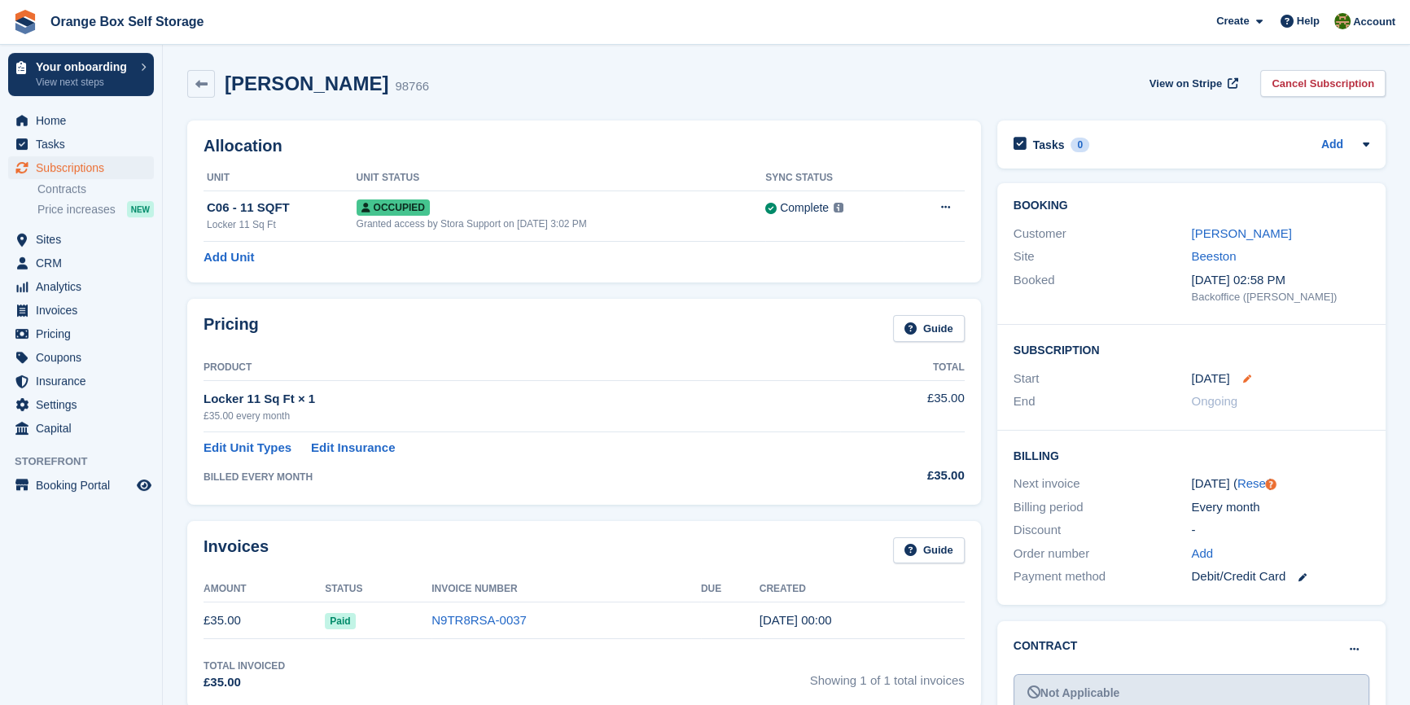
click at [1243, 376] on icon at bounding box center [1247, 379] width 8 height 8
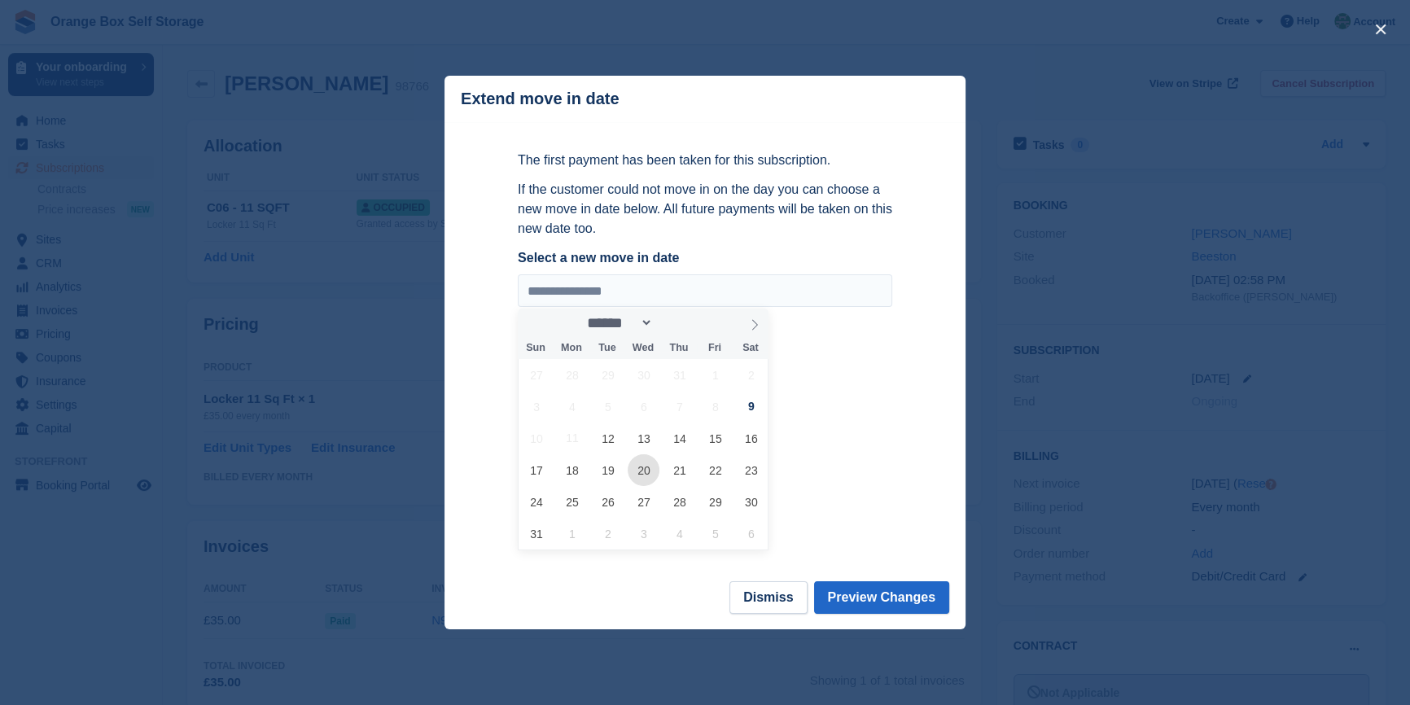
click at [632, 477] on span "20" at bounding box center [644, 470] width 32 height 32
type input "**********"
drag, startPoint x: 910, startPoint y: 588, endPoint x: 919, endPoint y: 587, distance: 8.2
click at [914, 589] on button "Preview Changes" at bounding box center [882, 597] width 136 height 33
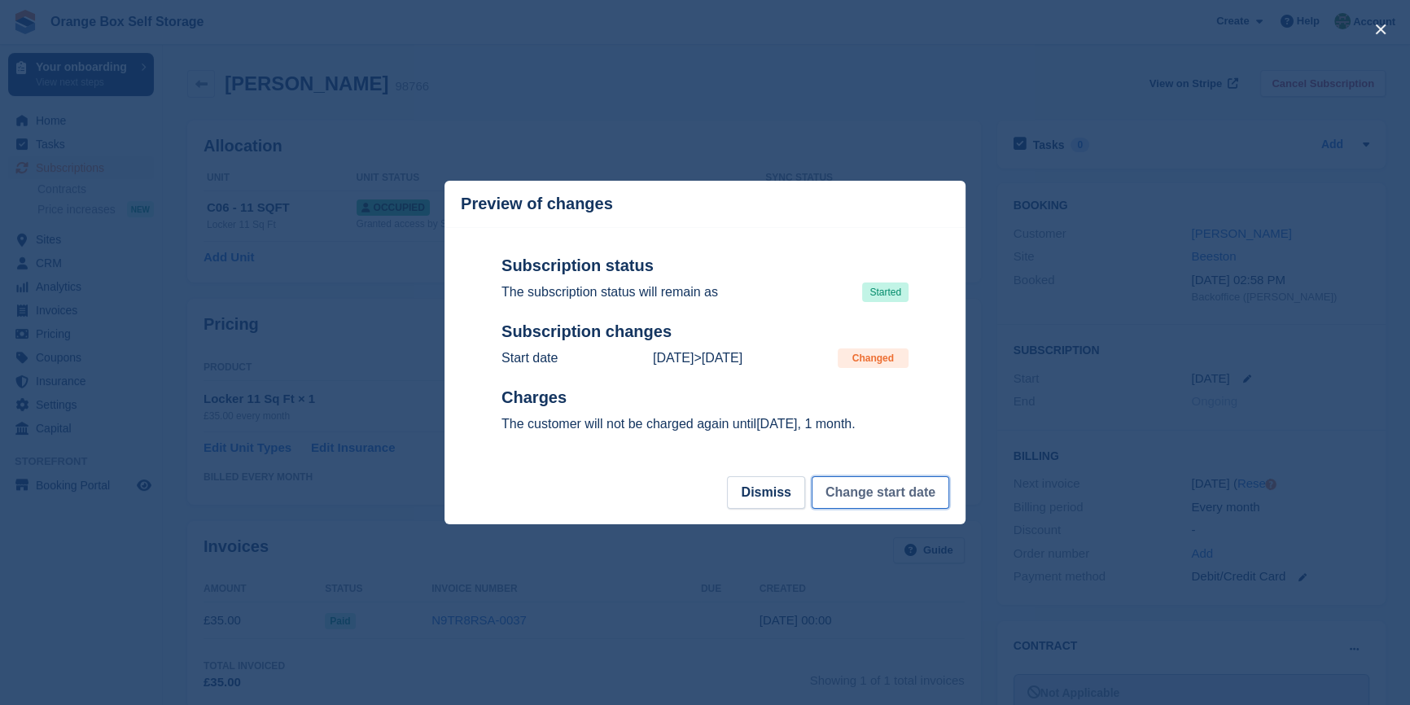
click at [890, 486] on button "Change start date" at bounding box center [881, 492] width 138 height 33
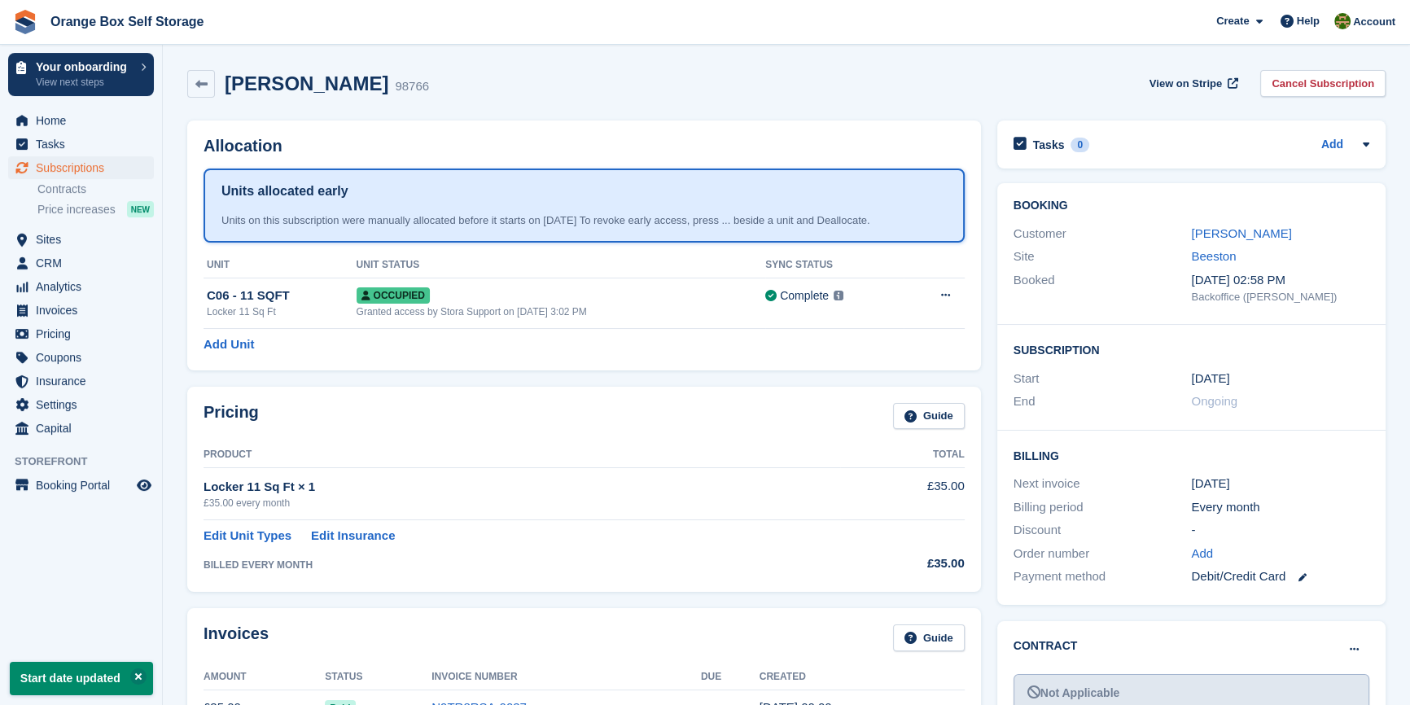
click at [1208, 486] on div "9 Sep" at bounding box center [1280, 484] width 178 height 19
click at [1221, 379] on time "[DATE]" at bounding box center [1210, 379] width 38 height 19
click at [1226, 483] on div "[DATE]" at bounding box center [1280, 484] width 178 height 19
click at [1229, 480] on div "[DATE]" at bounding box center [1280, 484] width 178 height 19
click at [1205, 363] on div "Subscription Start [DATE] End Ongoing" at bounding box center [1192, 378] width 388 height 106
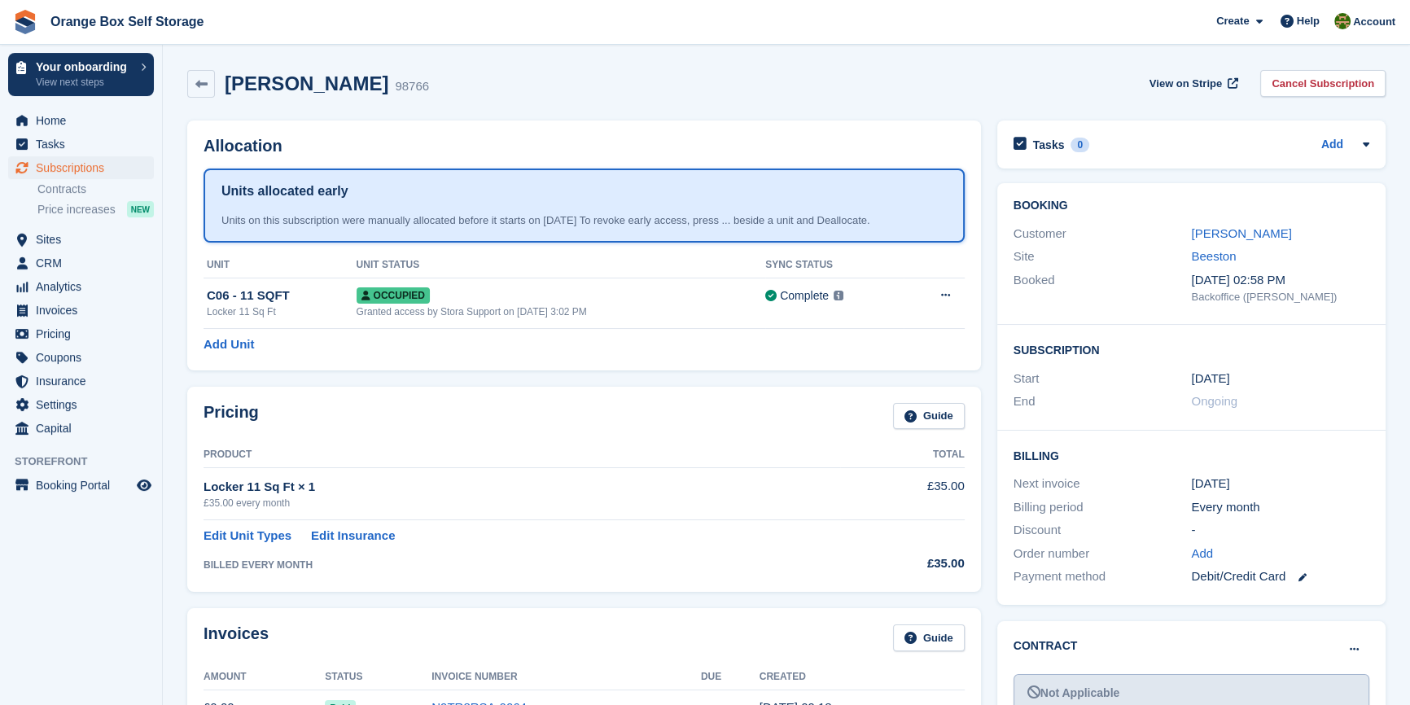
click at [1224, 376] on time "[DATE]" at bounding box center [1210, 379] width 38 height 19
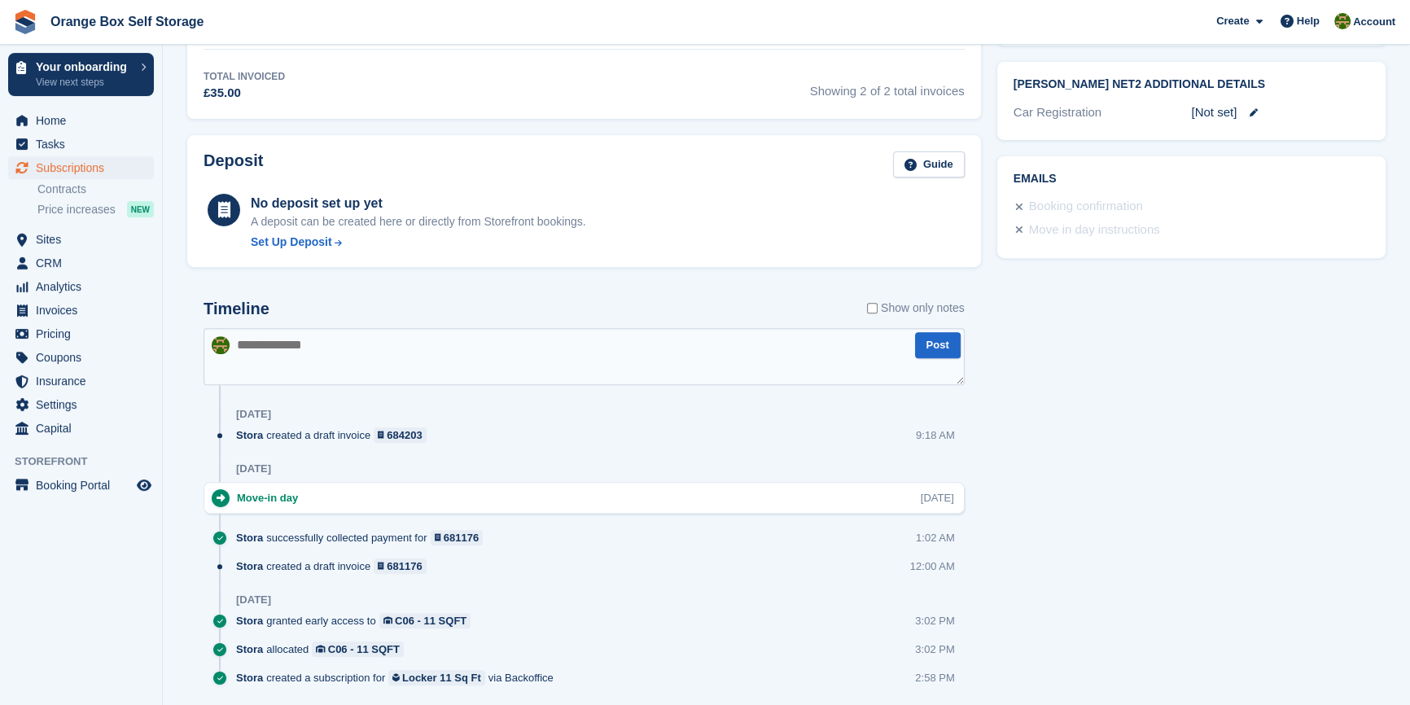
scroll to position [688, 0]
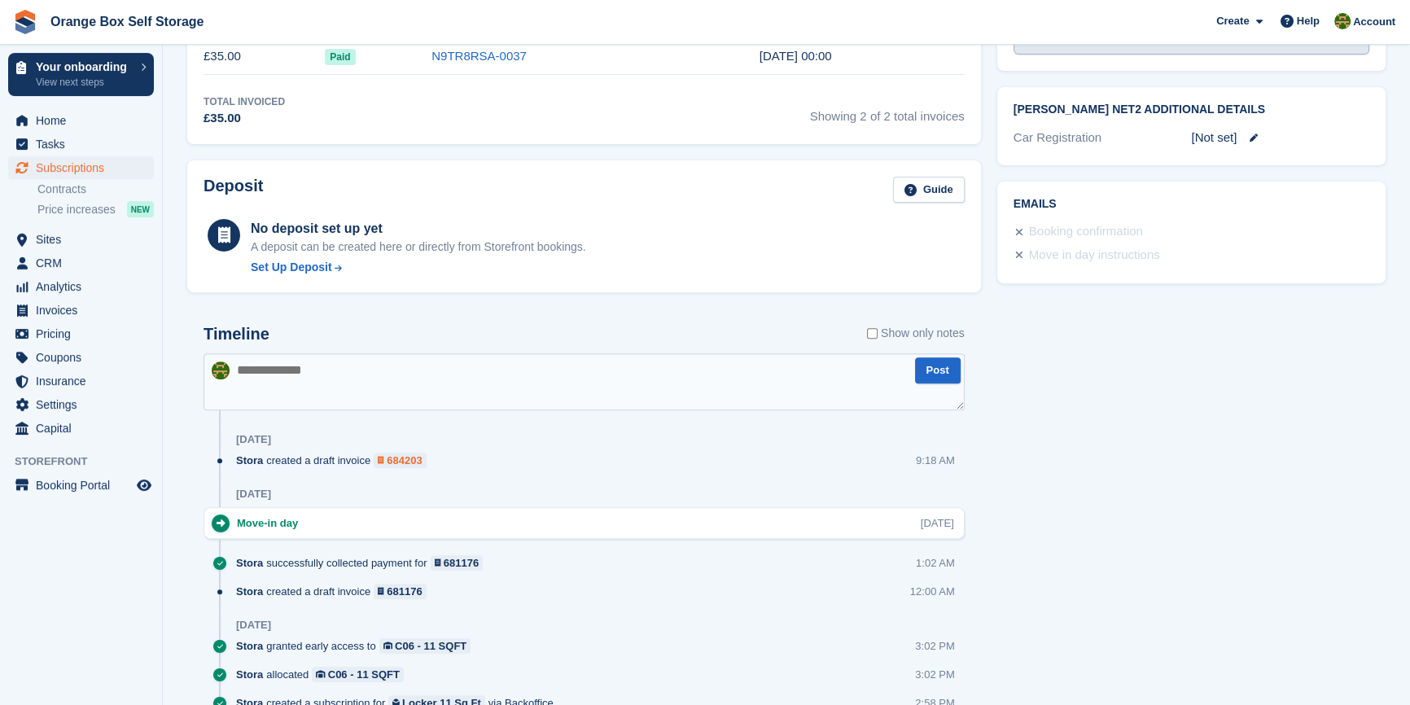
click at [397, 459] on div "684203" at bounding box center [404, 460] width 35 height 15
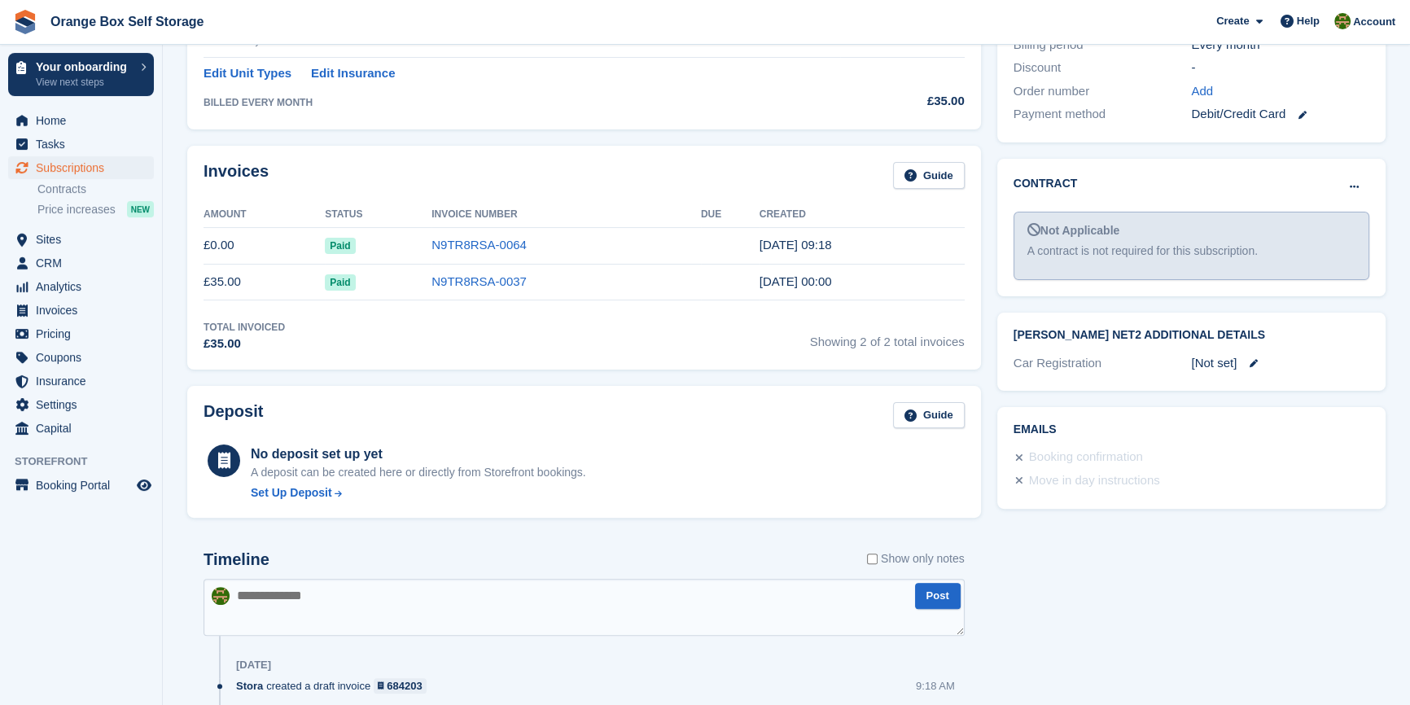
scroll to position [318, 0]
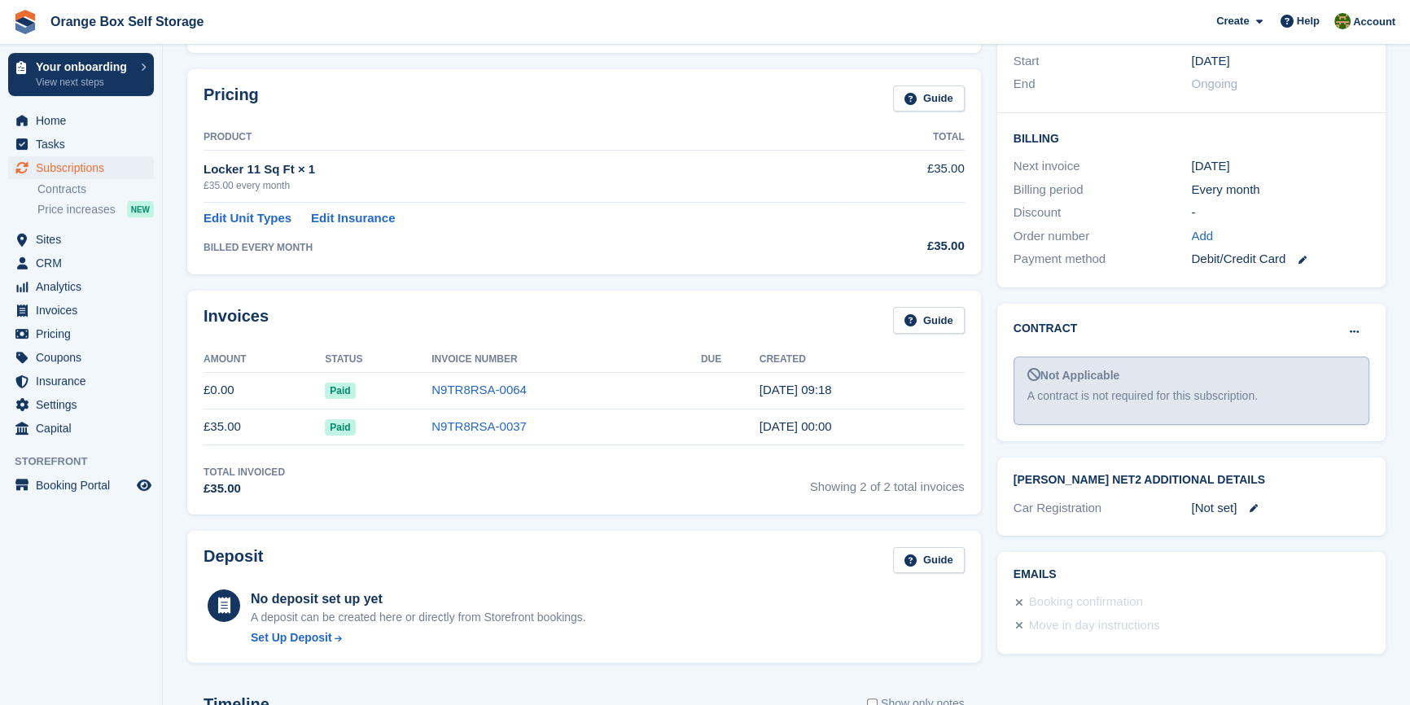
click at [654, 285] on div "Invoices Guide Amount Status Invoice Number Due Created £0.00 Paid N9TR8RSA-006…" at bounding box center [584, 403] width 810 height 240
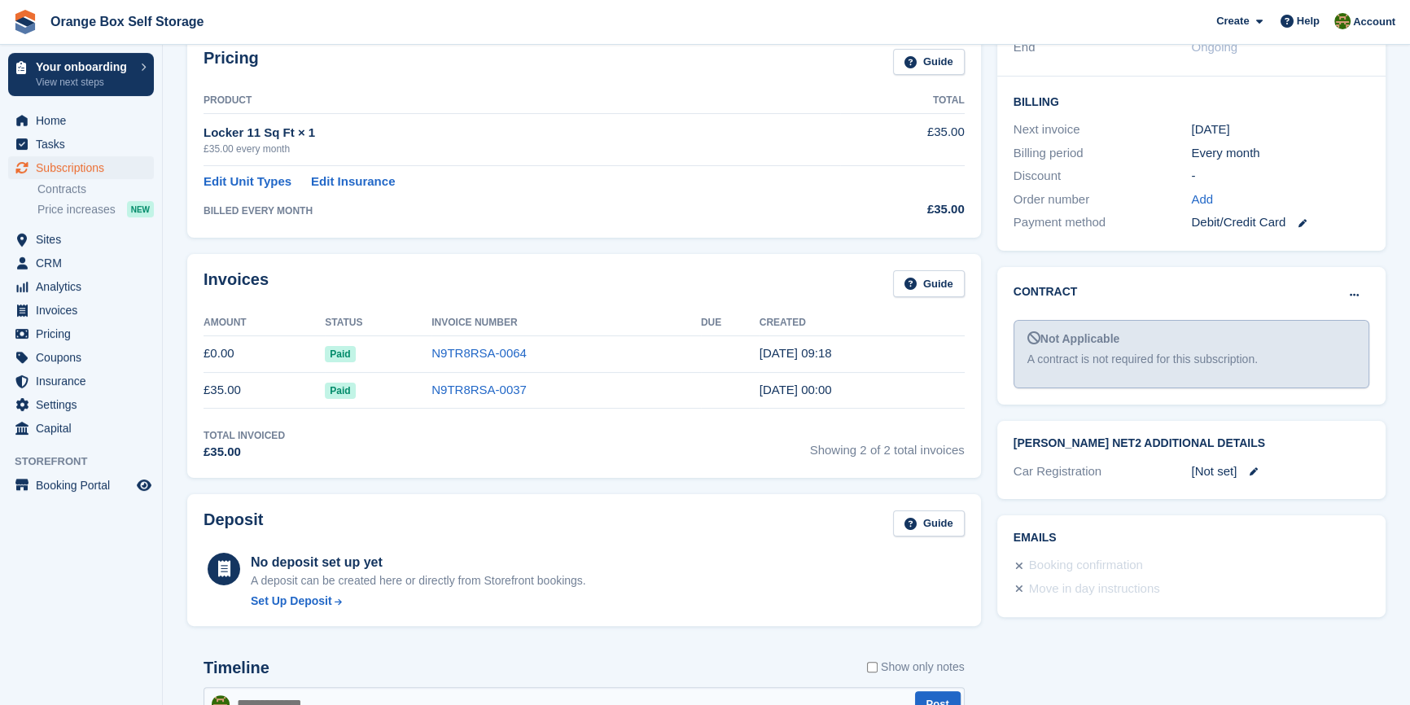
scroll to position [392, 0]
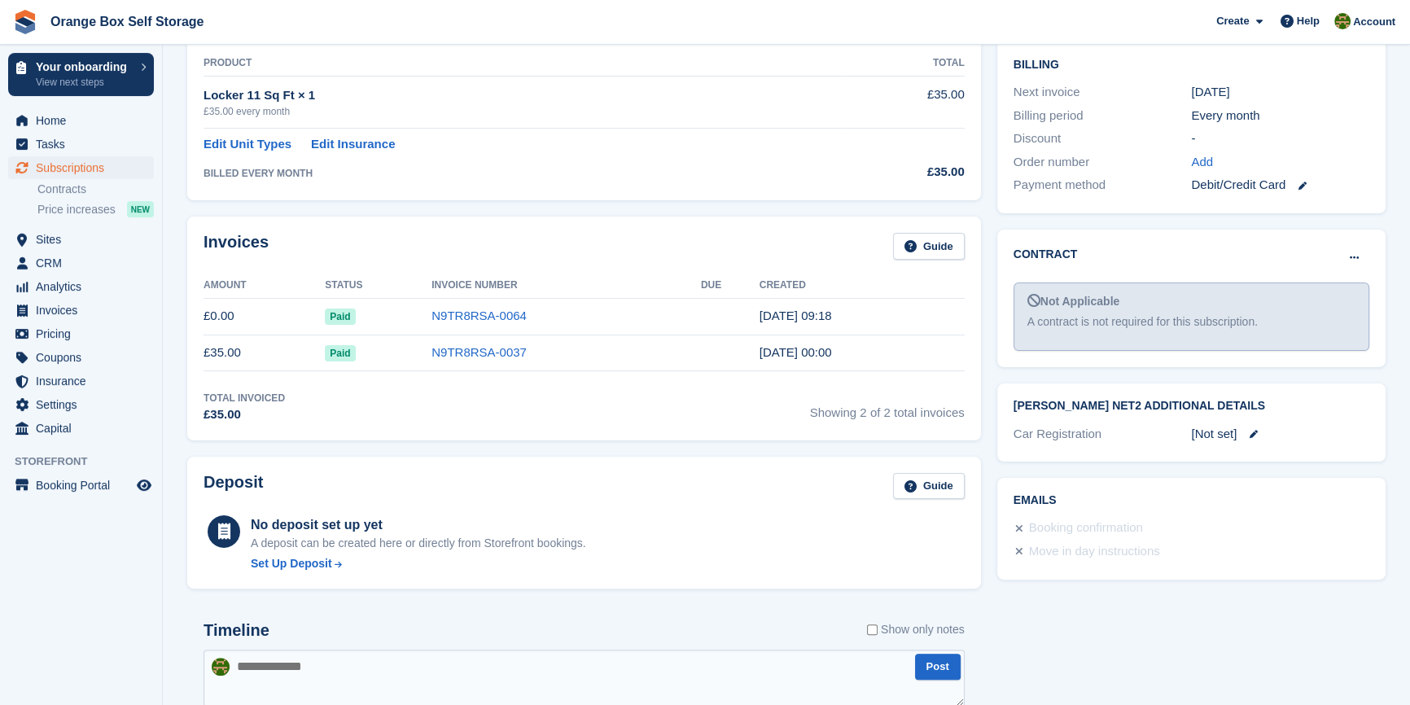
click at [715, 436] on div "Invoices Guide Amount Status Invoice Number Due Created £0.00 Paid N9TR8RSA-006…" at bounding box center [584, 329] width 794 height 224
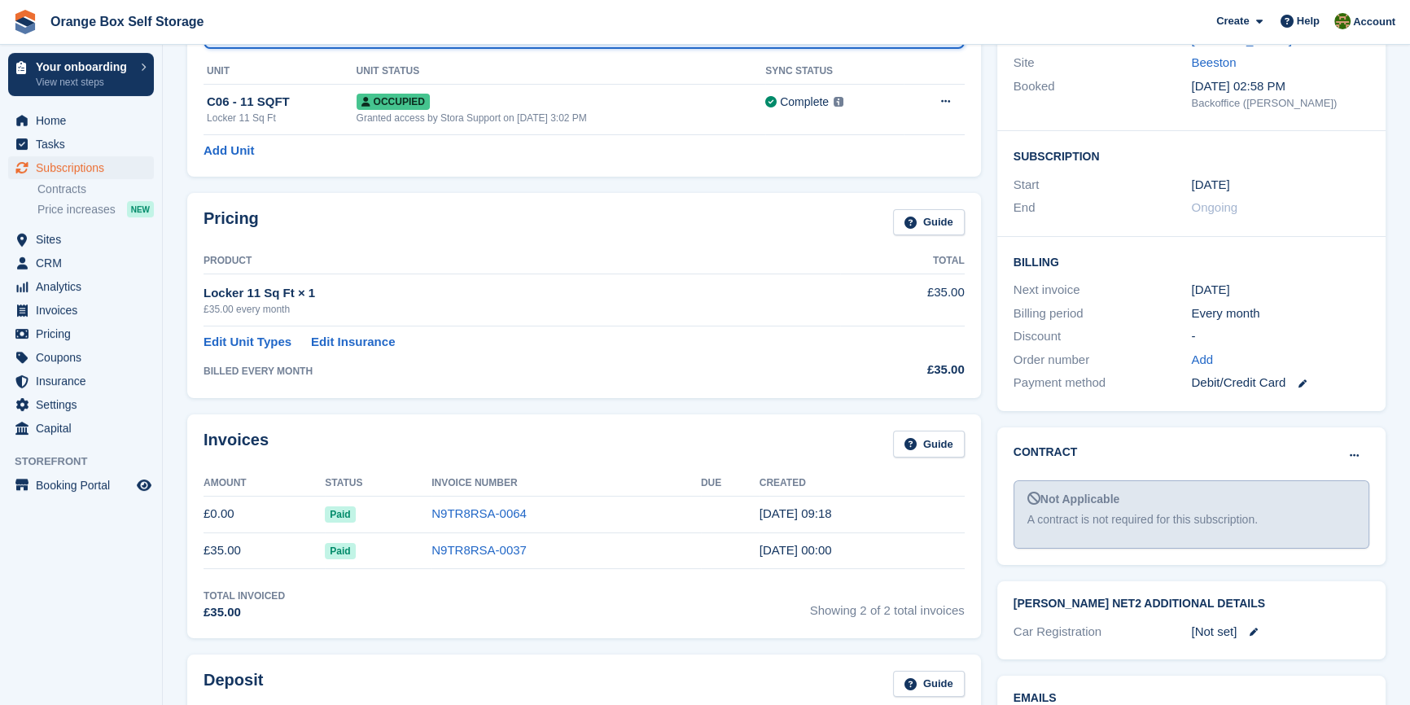
scroll to position [0, 0]
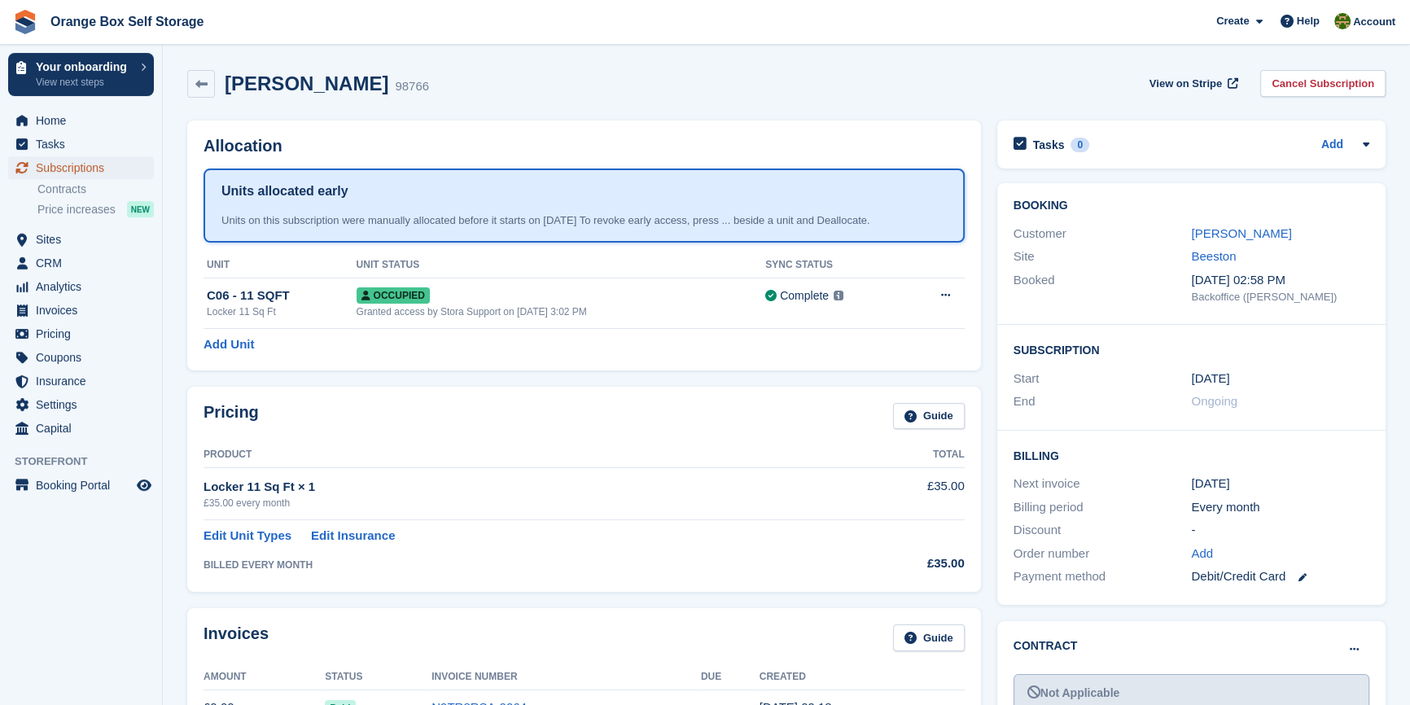
click at [86, 165] on span "Subscriptions" at bounding box center [85, 167] width 98 height 23
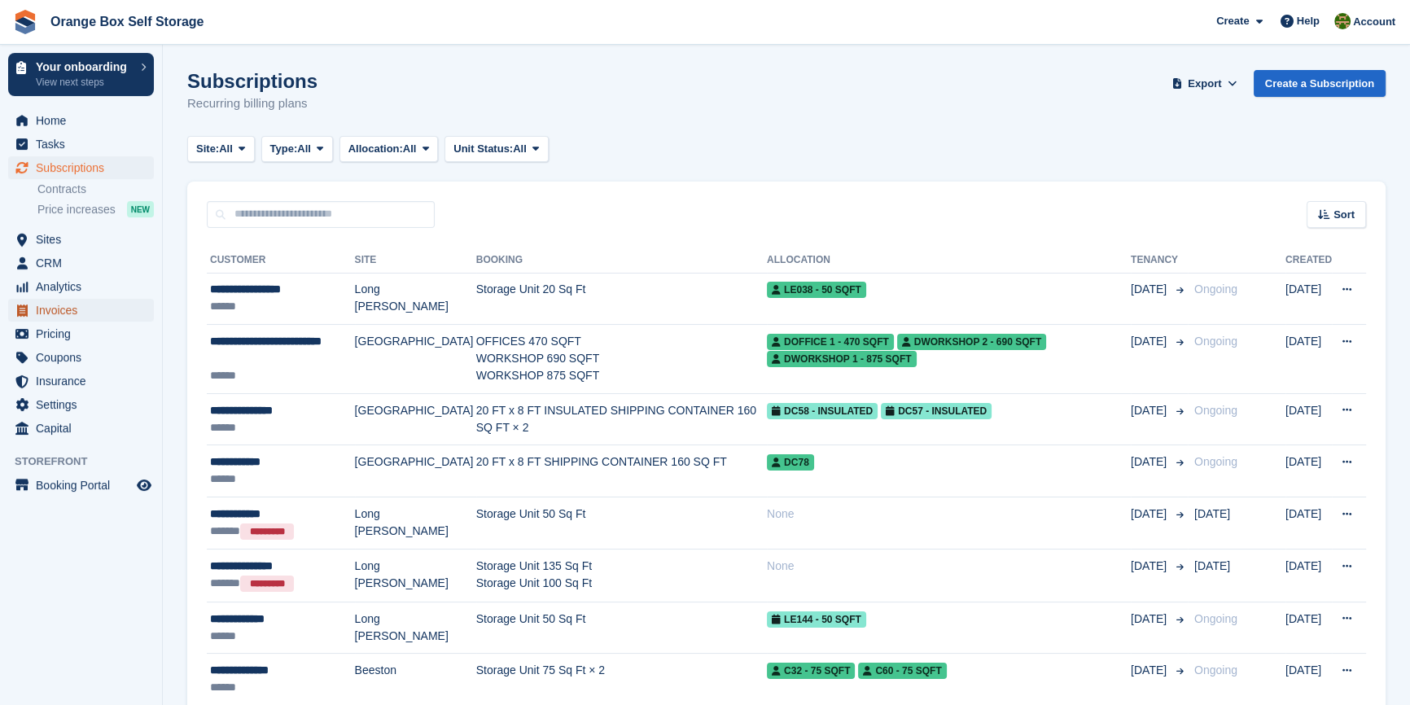
click at [65, 314] on span "Invoices" at bounding box center [85, 310] width 98 height 23
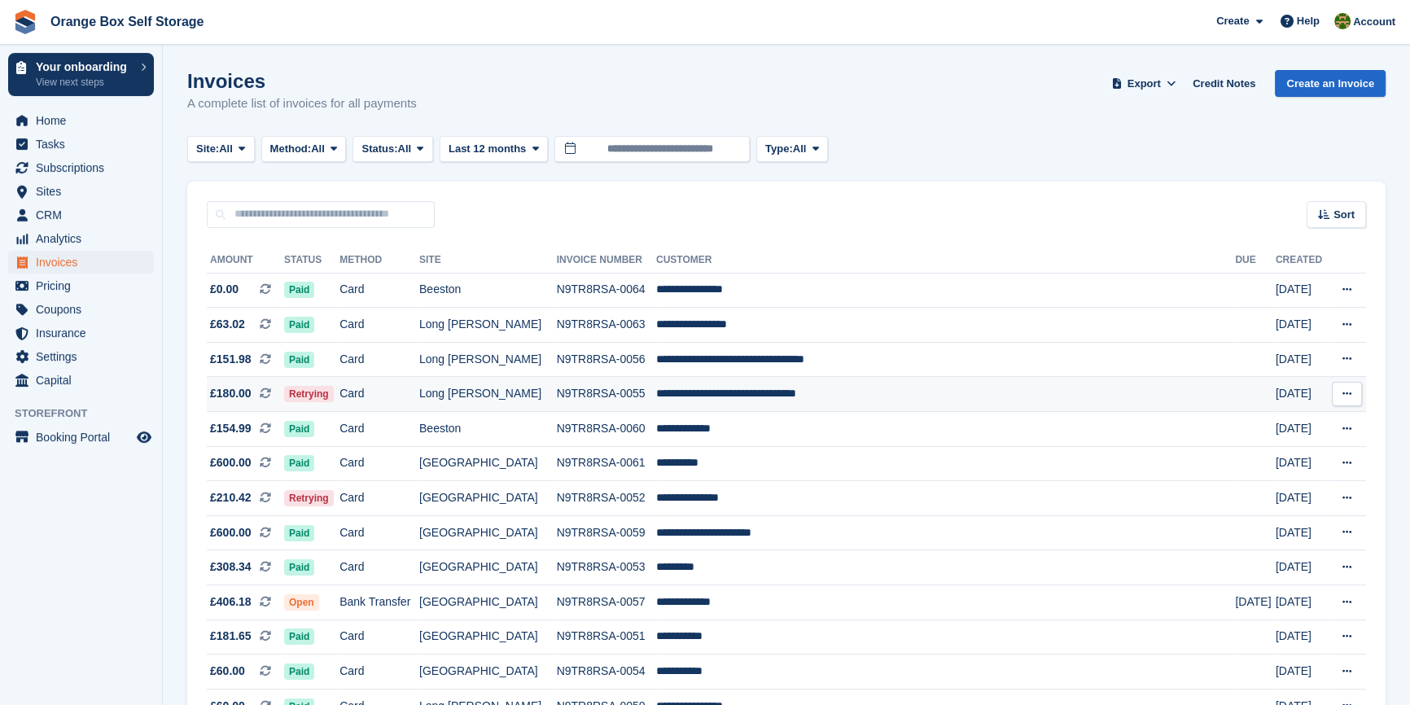
click at [419, 398] on td "Card" at bounding box center [380, 394] width 80 height 35
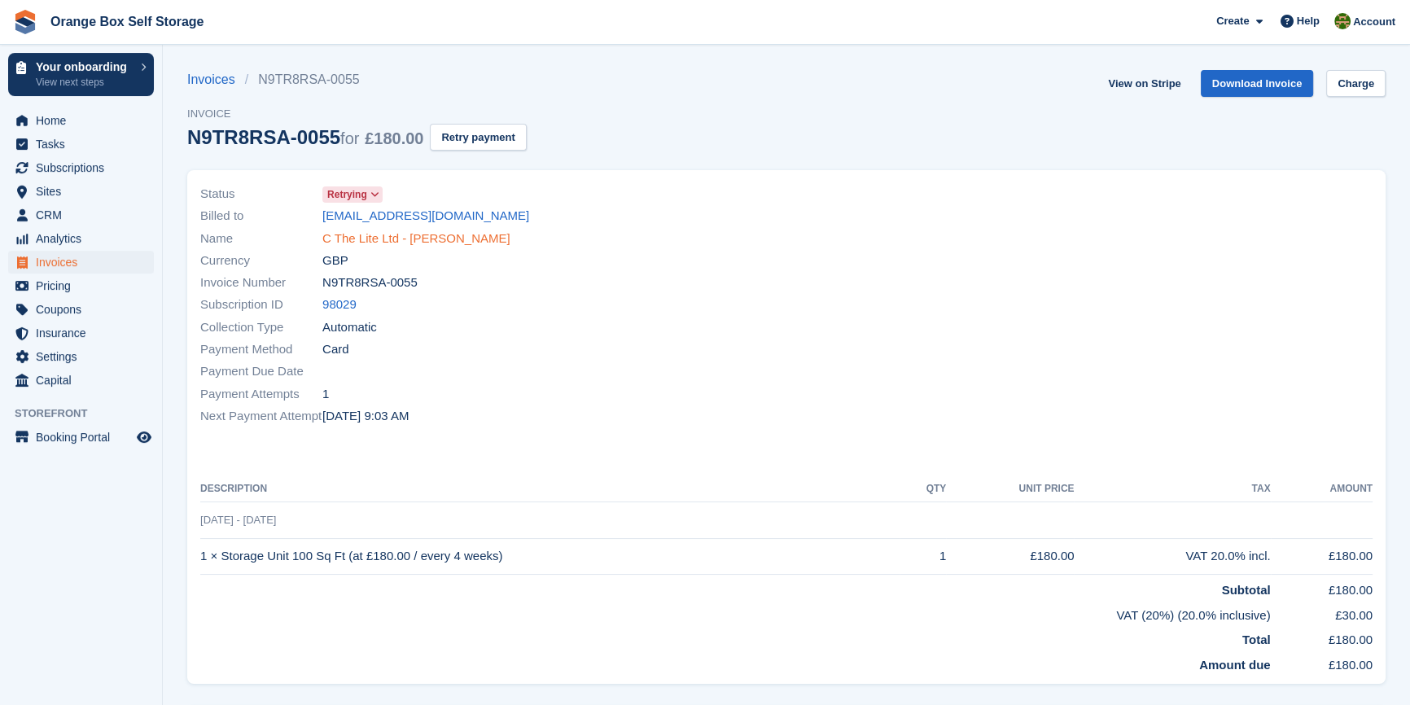
click at [362, 236] on link "C The Lite Ltd - [PERSON_NAME]" at bounding box center [416, 239] width 188 height 19
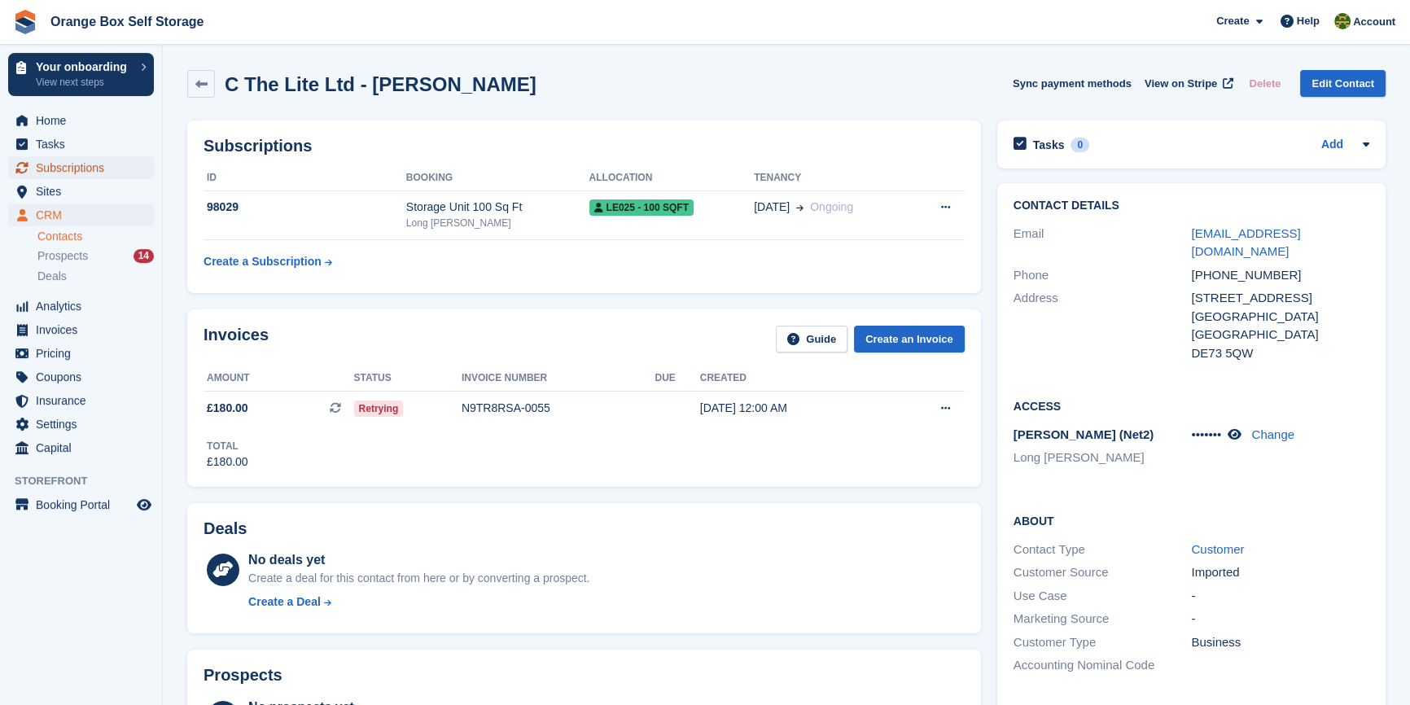
click at [50, 162] on span "Subscriptions" at bounding box center [85, 167] width 98 height 23
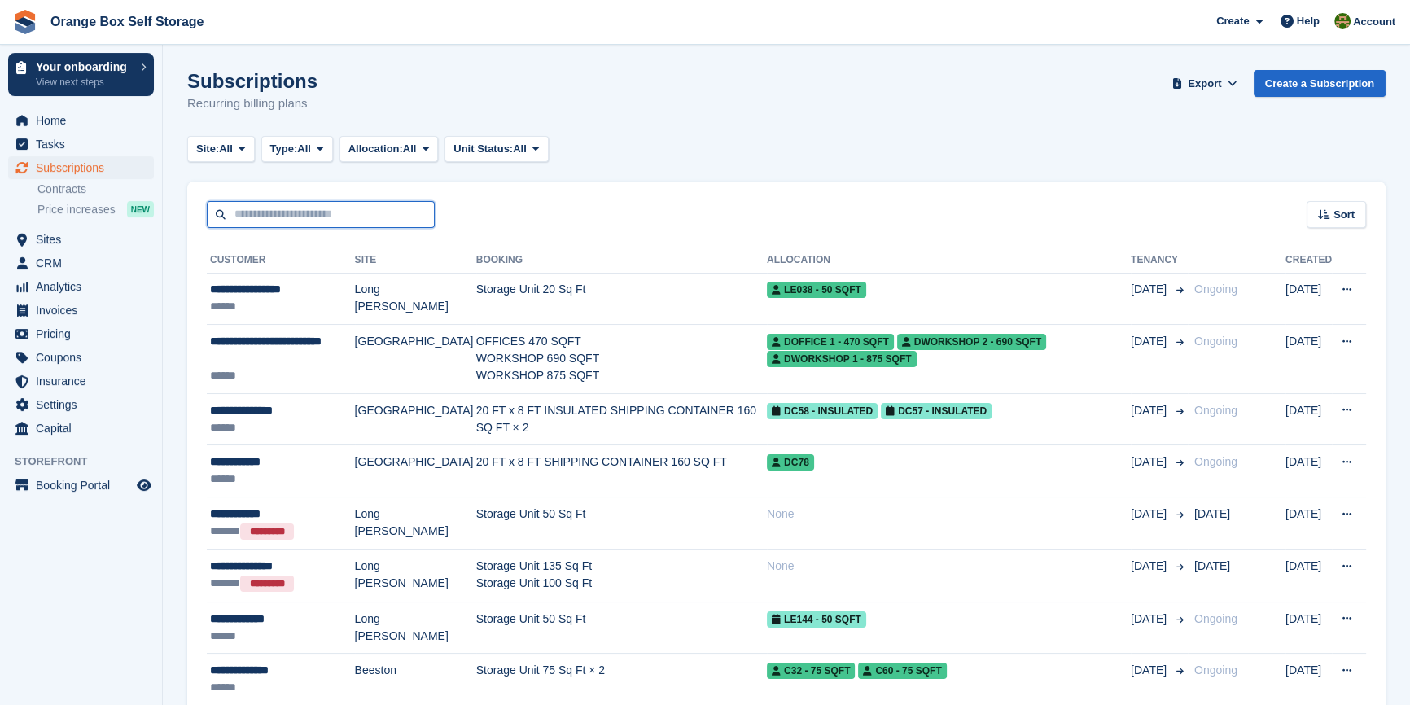
click at [292, 214] on input "text" at bounding box center [321, 214] width 228 height 27
type input "****"
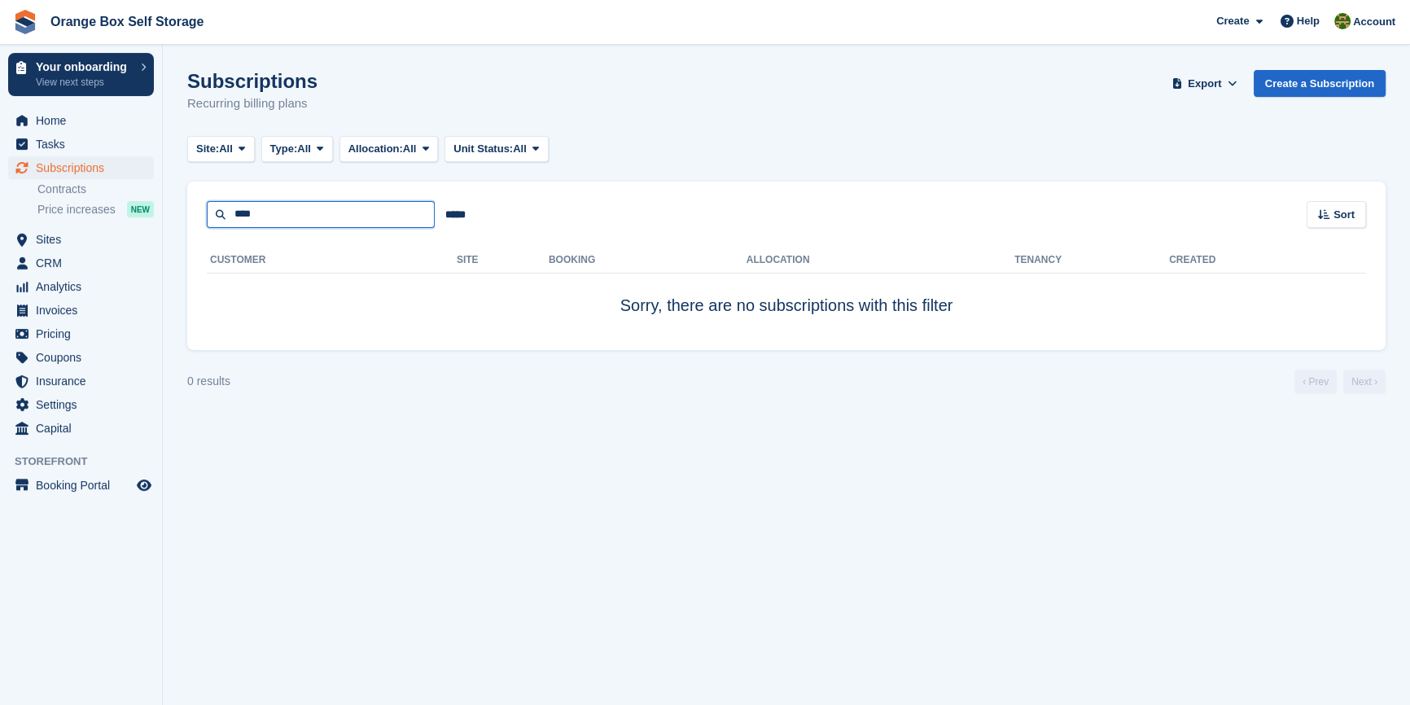
click at [292, 214] on input "****" at bounding box center [321, 214] width 228 height 27
click at [58, 229] on span "Sites" at bounding box center [85, 239] width 98 height 23
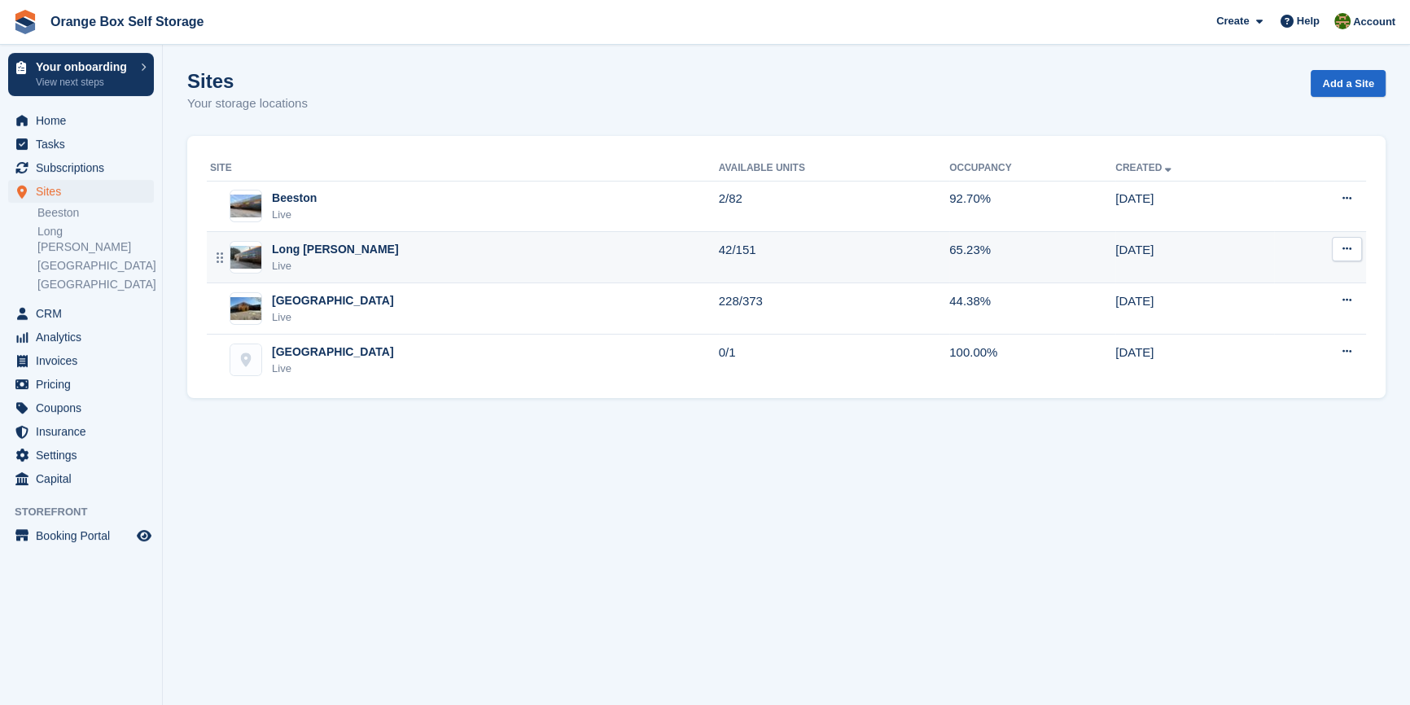
click at [327, 262] on div "Live" at bounding box center [335, 266] width 127 height 16
